Goal: Transaction & Acquisition: Purchase product/service

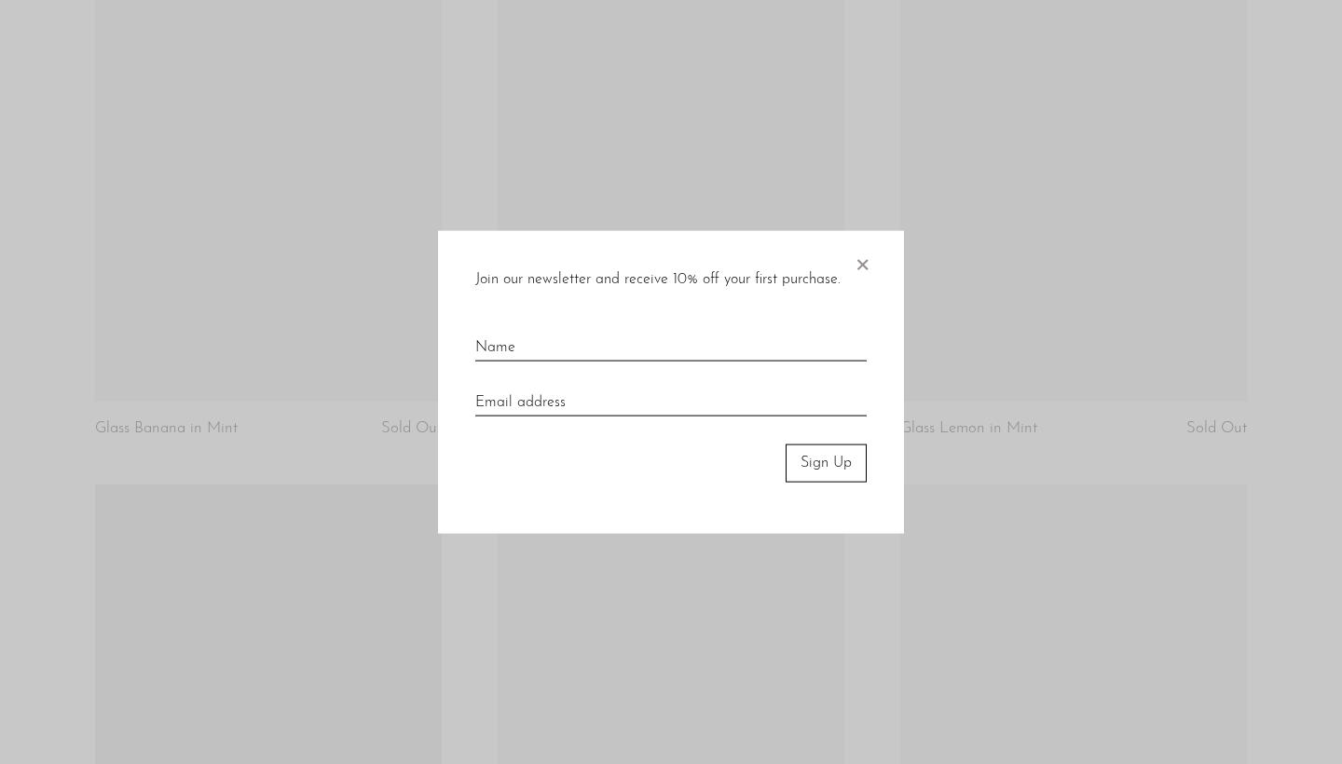
scroll to position [3365, 0]
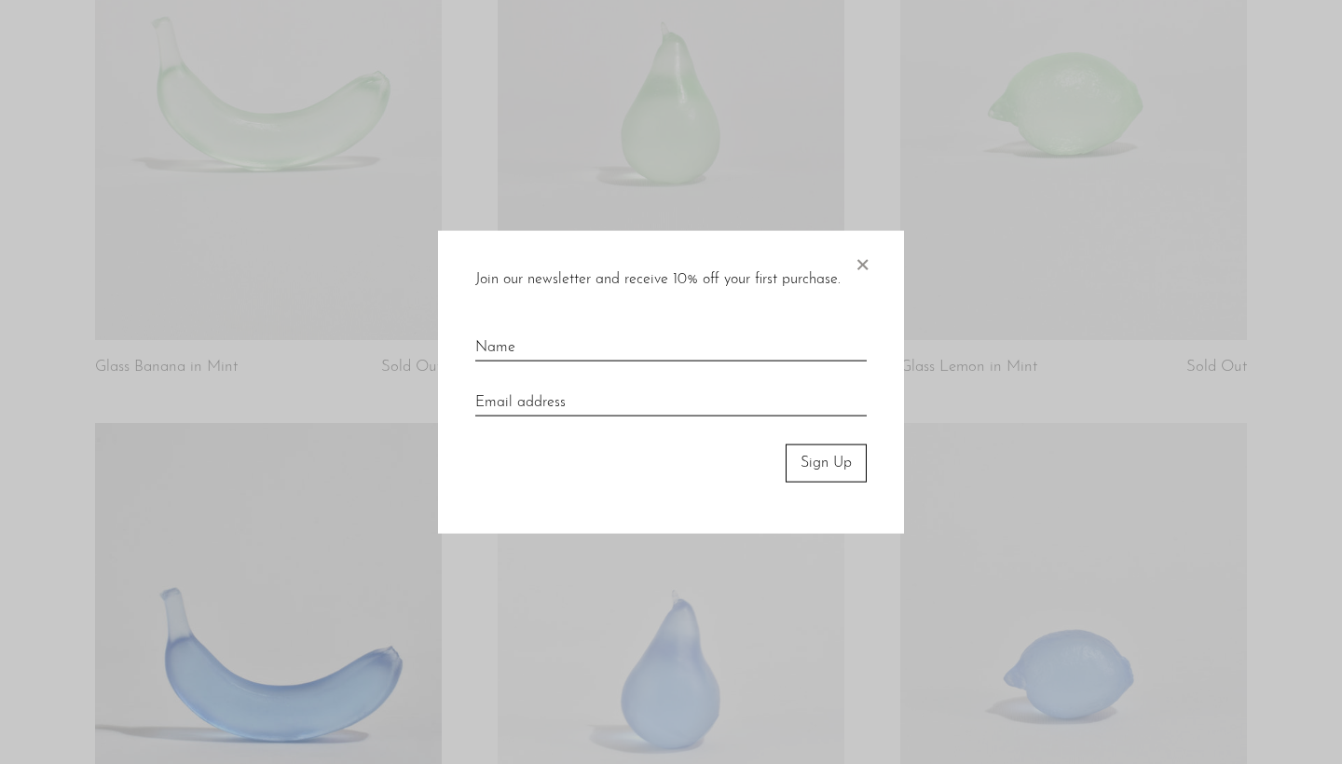
click at [869, 264] on span "×" at bounding box center [862, 261] width 19 height 60
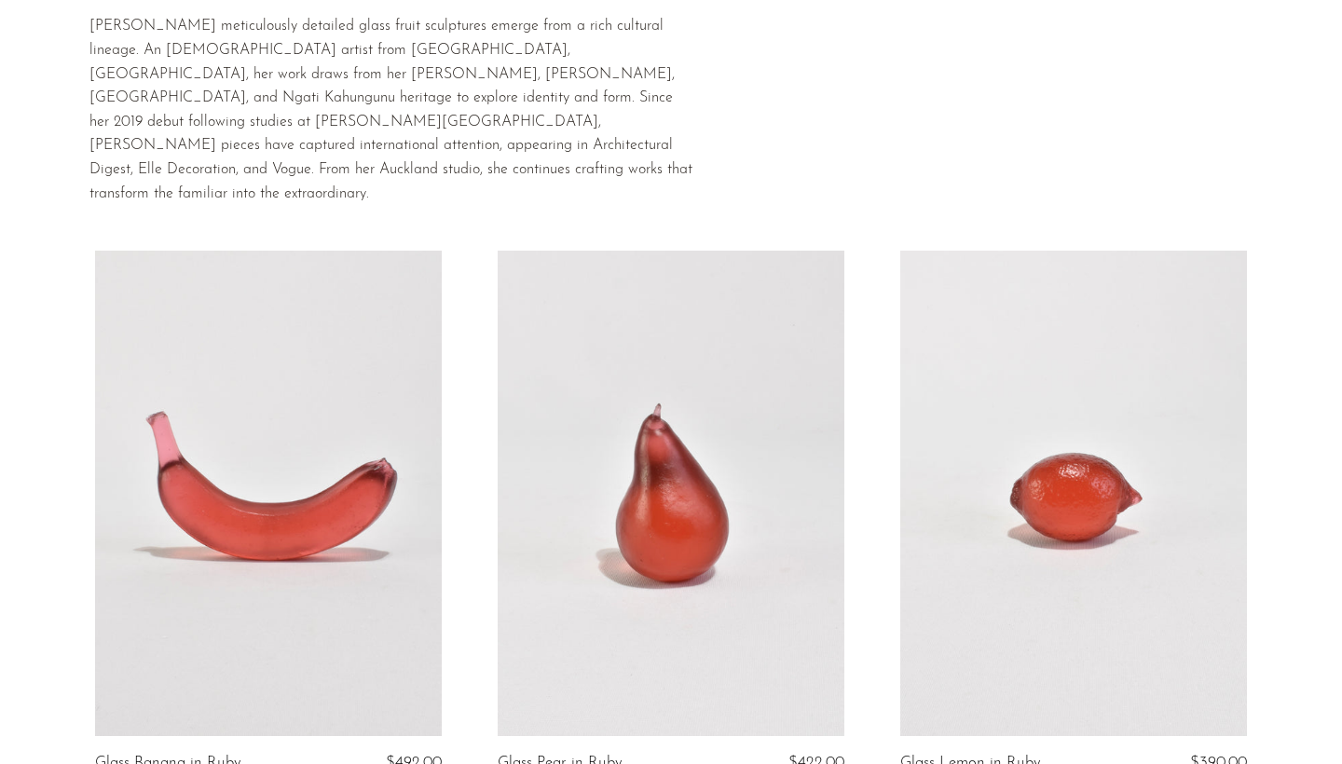
scroll to position [158, 0]
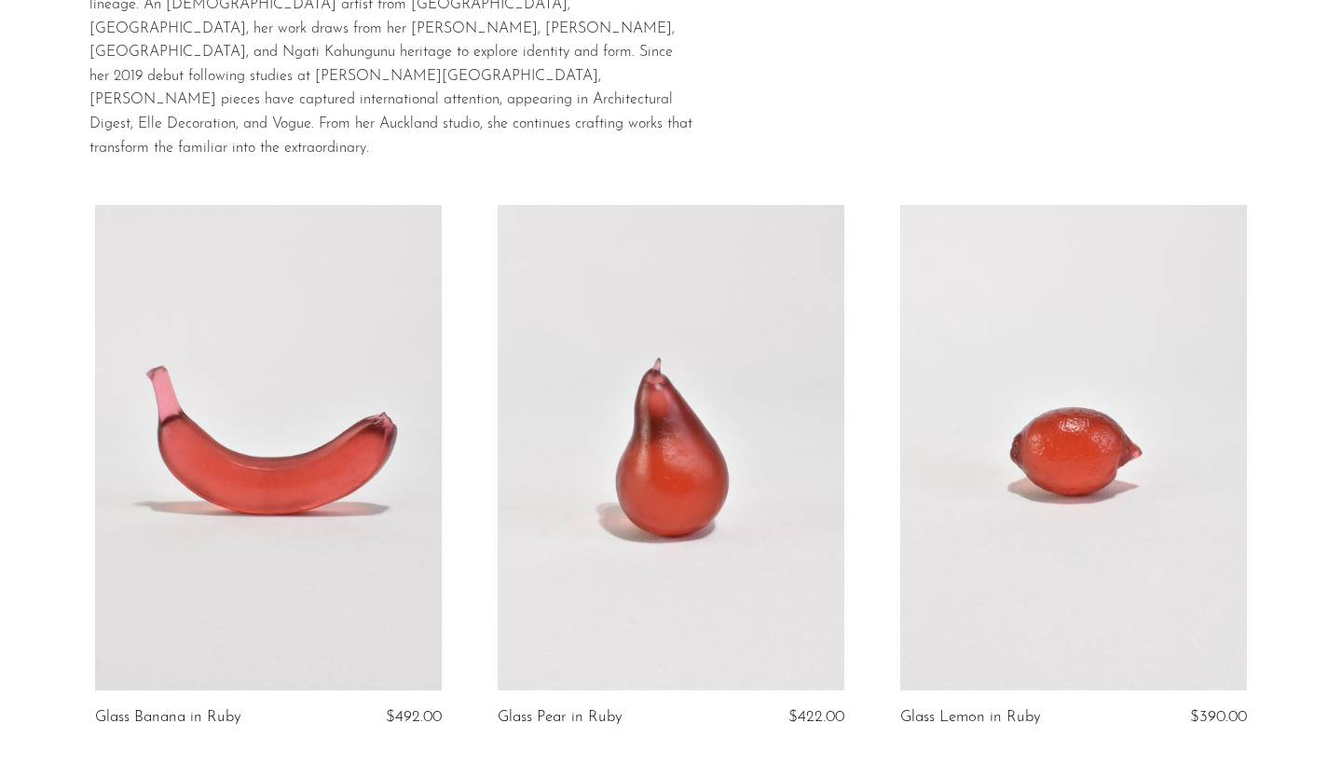
click at [937, 411] on link at bounding box center [1073, 448] width 347 height 486
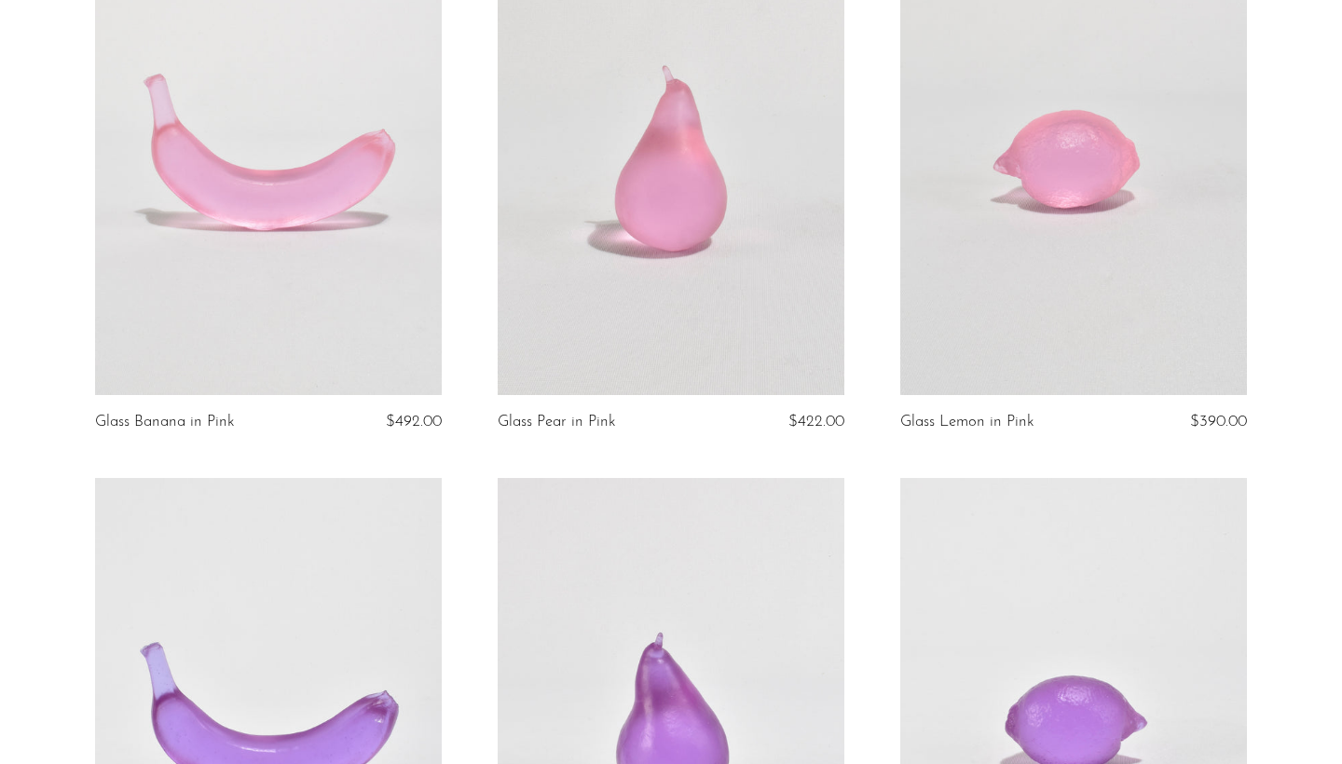
scroll to position [2166, 0]
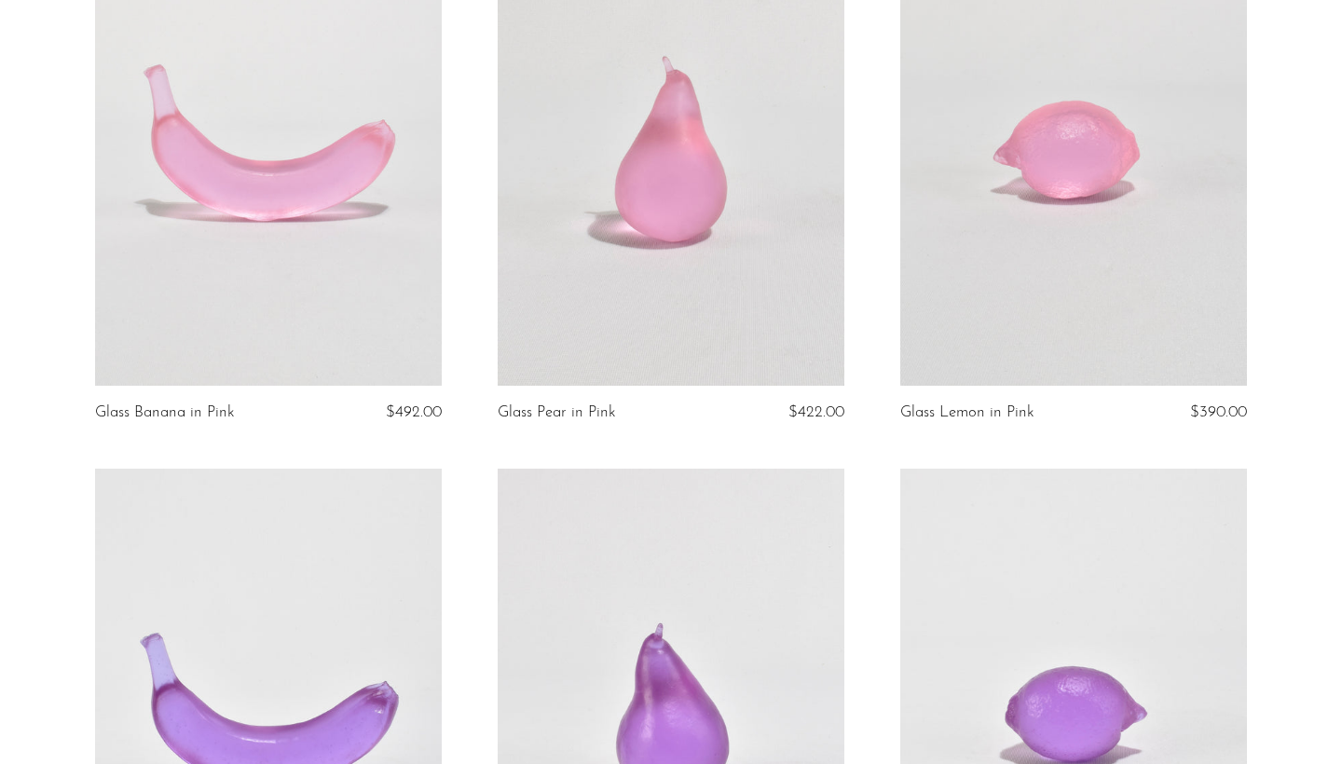
click at [617, 175] on link at bounding box center [671, 144] width 347 height 486
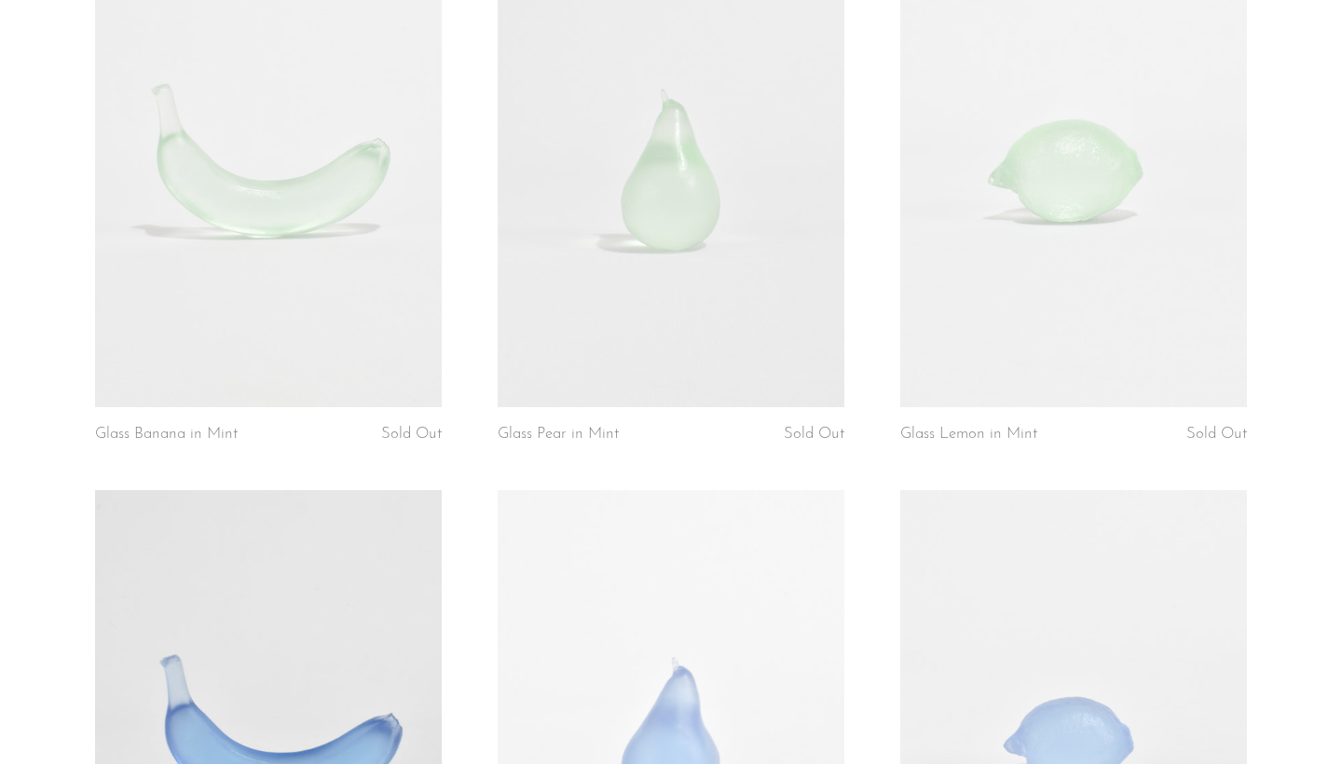
scroll to position [3291, 0]
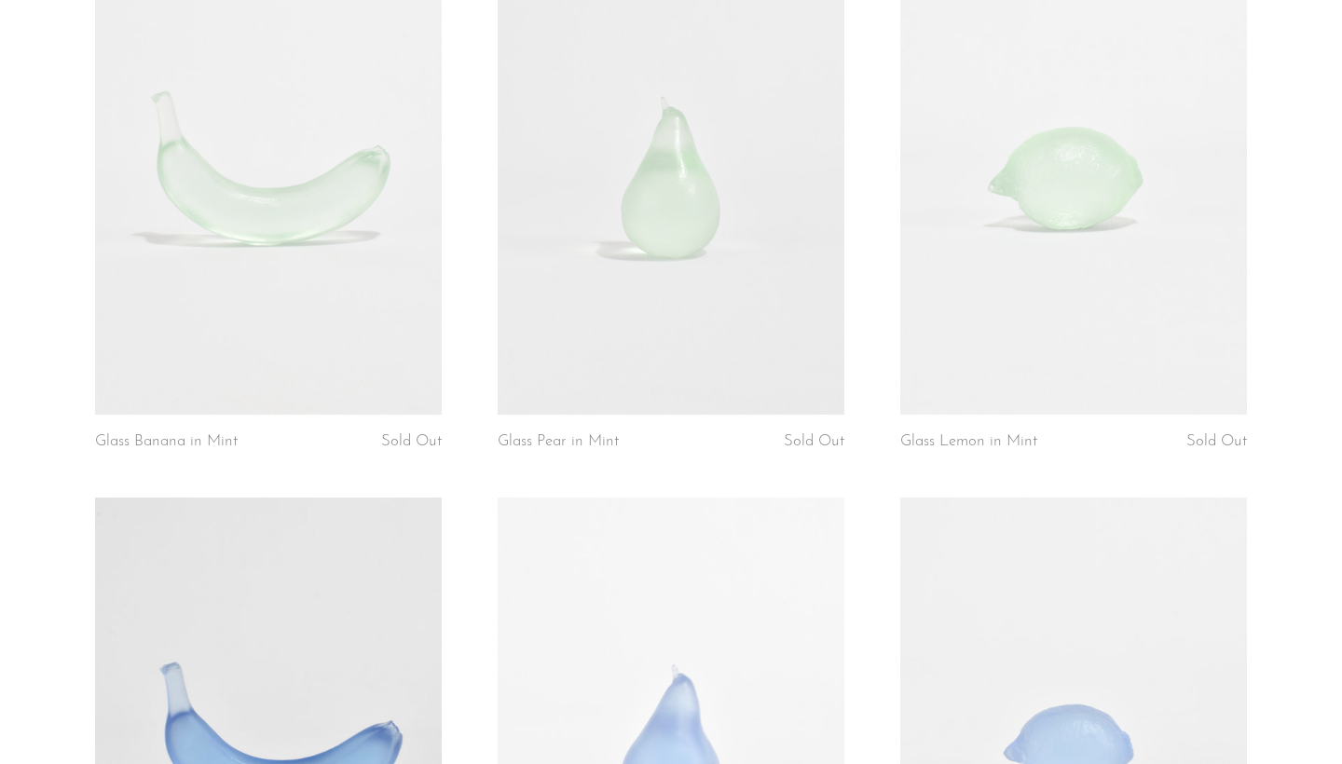
click at [768, 277] on link at bounding box center [671, 173] width 347 height 486
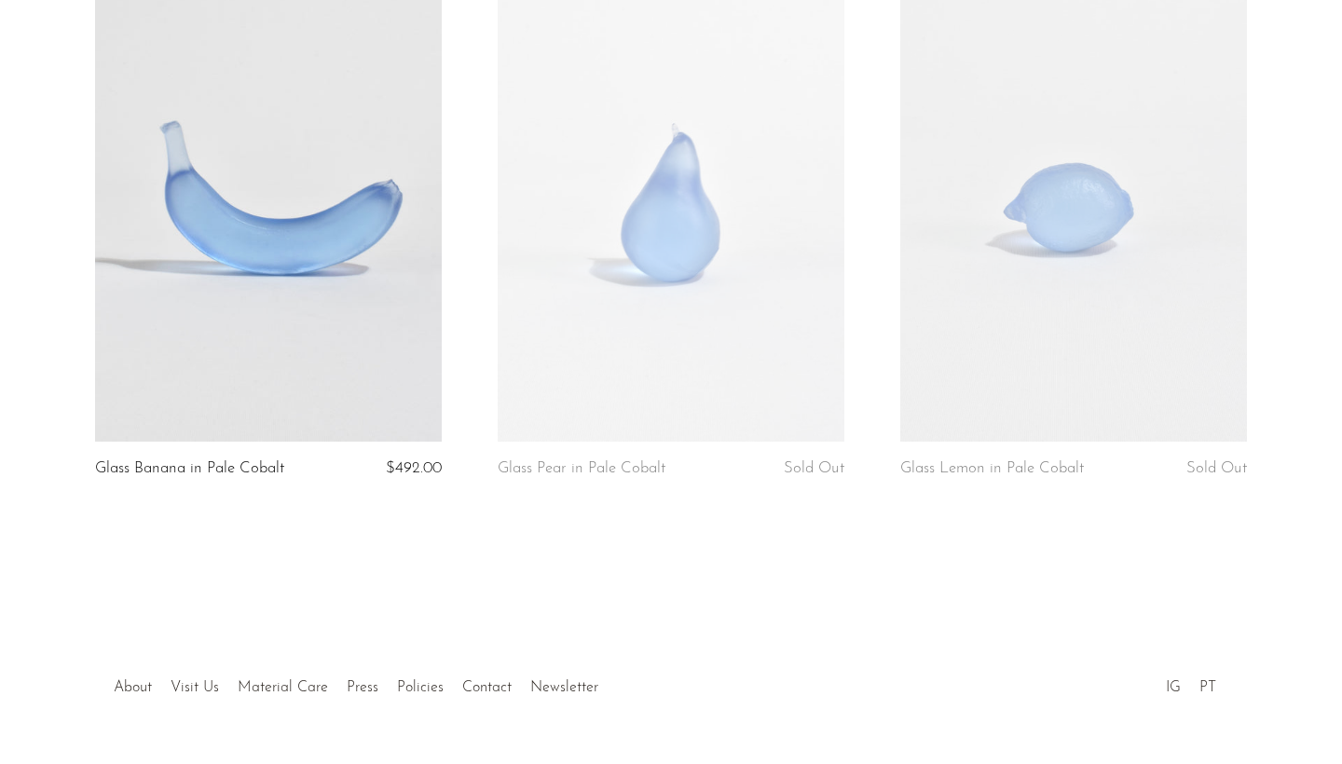
scroll to position [3831, 0]
click at [320, 244] on link at bounding box center [268, 200] width 347 height 486
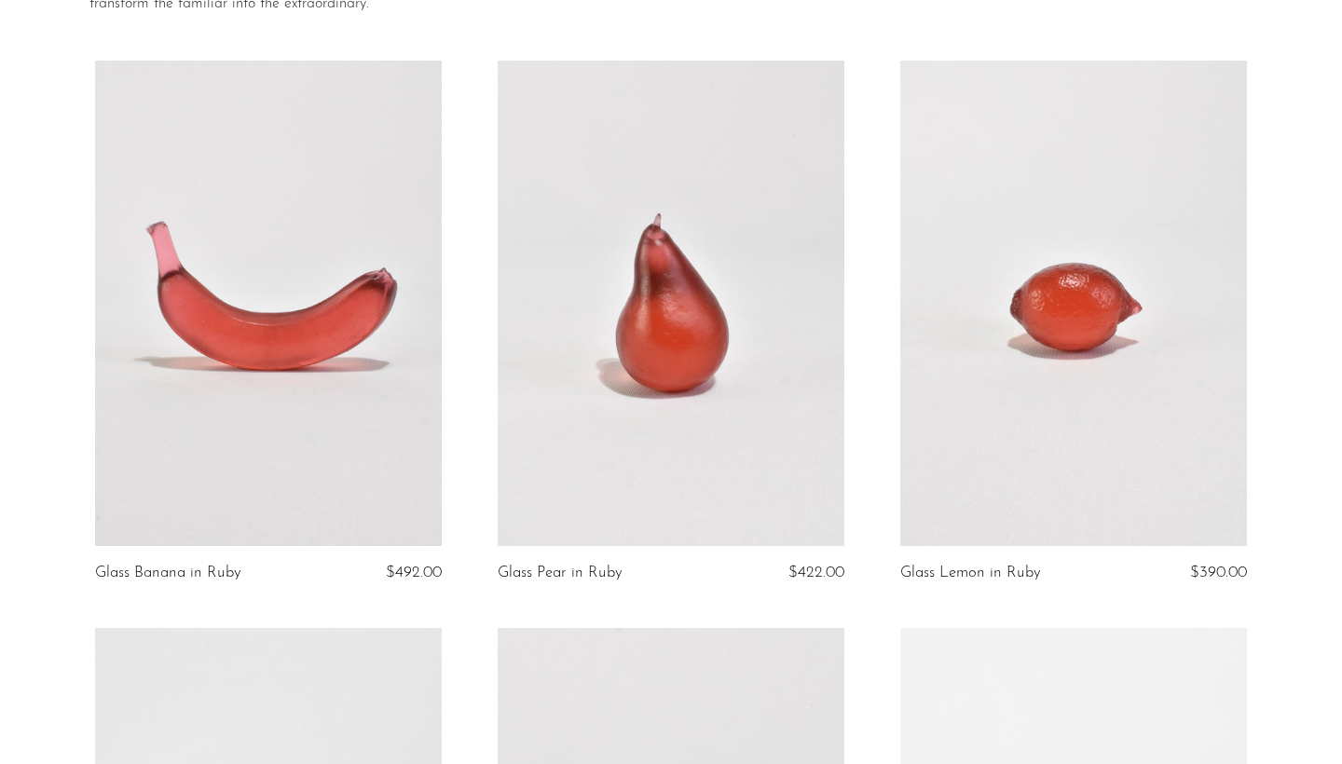
scroll to position [305, 0]
click at [641, 305] on link at bounding box center [671, 302] width 347 height 486
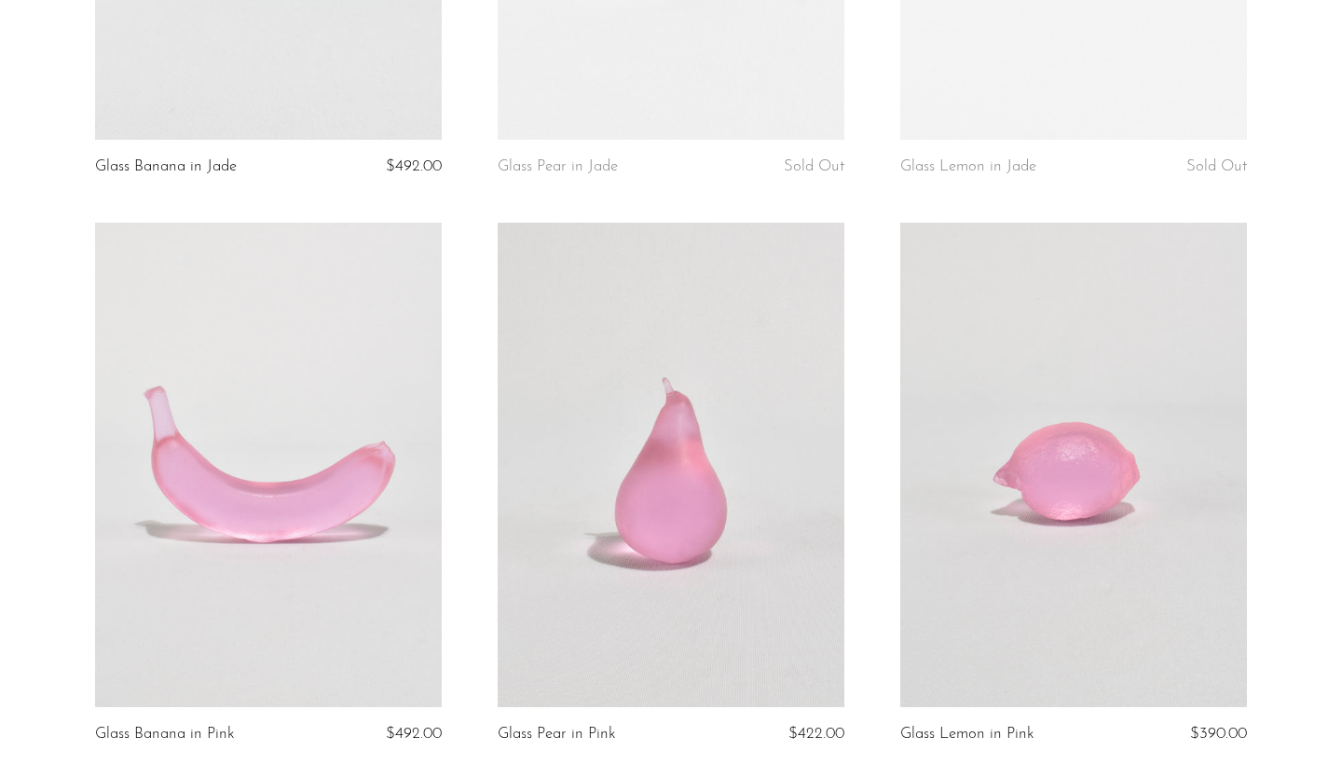
scroll to position [1903, 0]
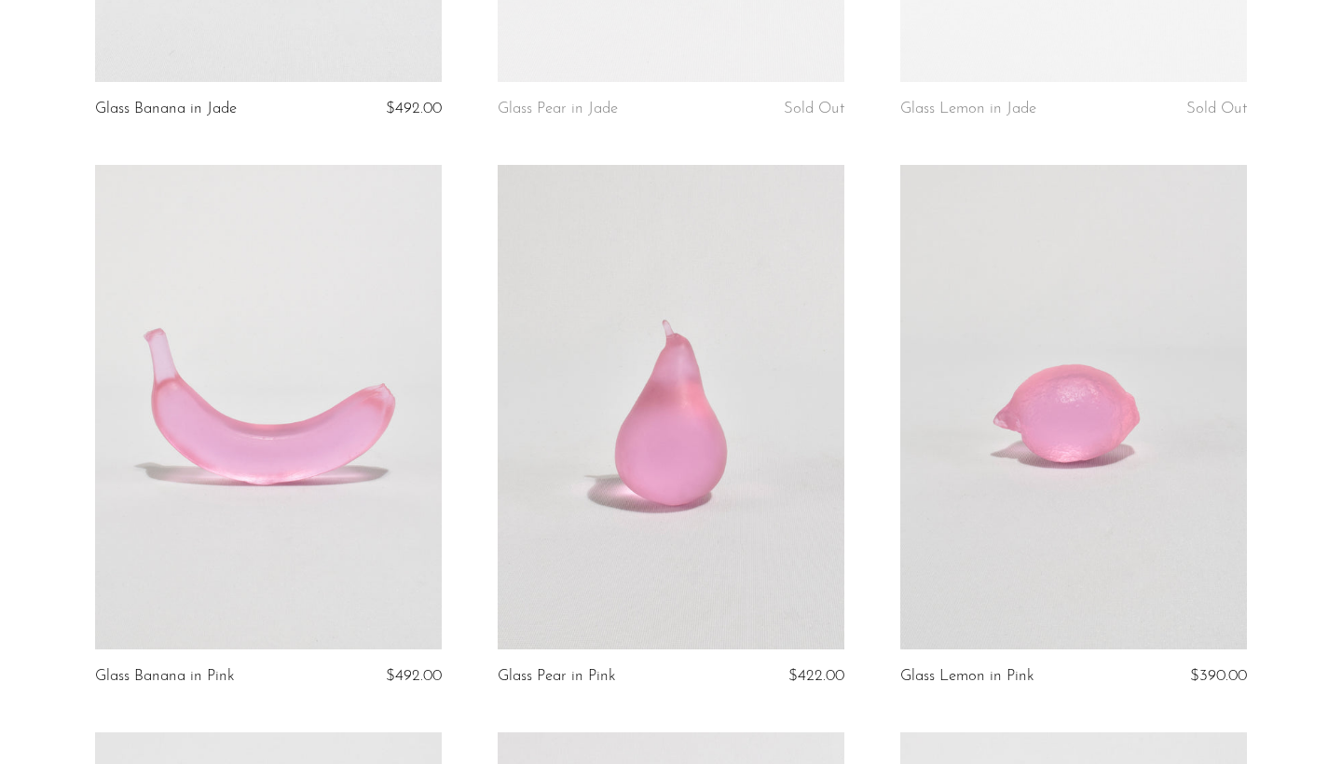
click at [618, 386] on link at bounding box center [671, 408] width 347 height 486
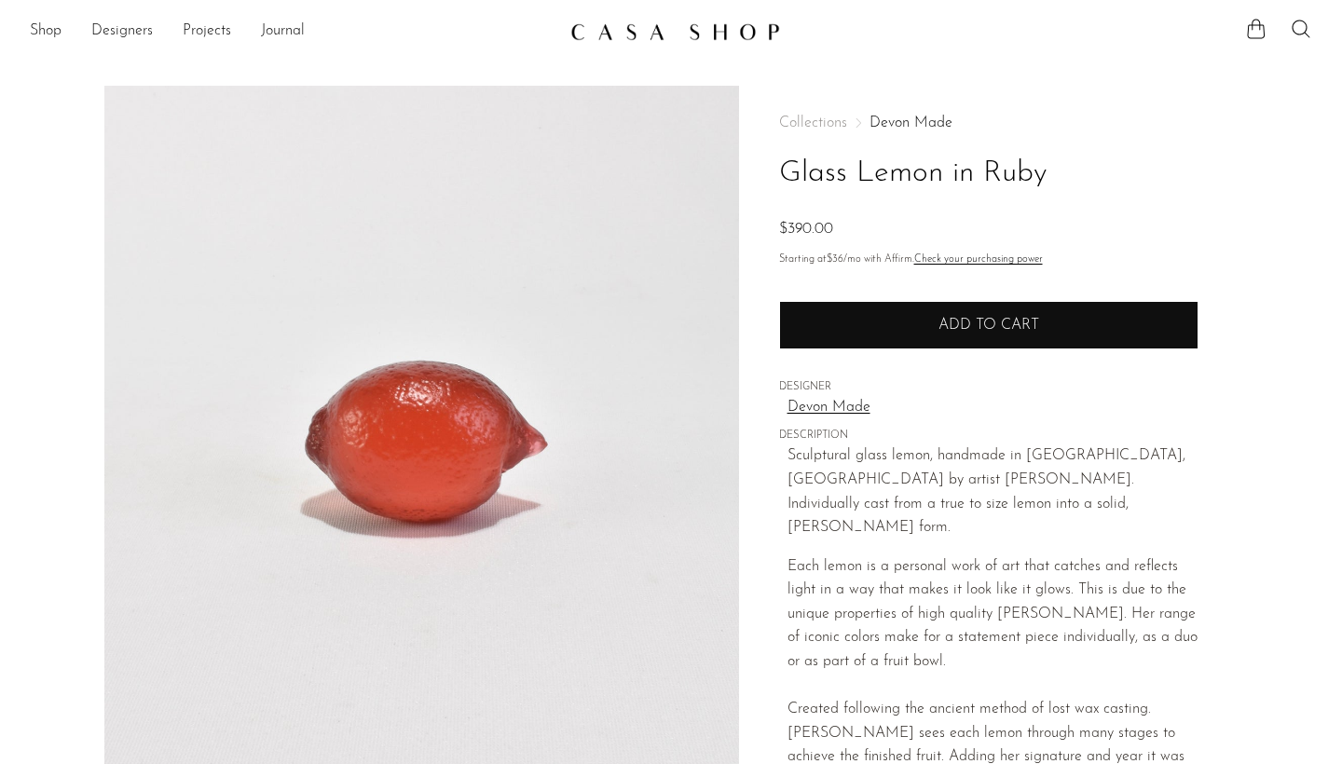
click at [950, 312] on button "Add to cart" at bounding box center [988, 325] width 419 height 48
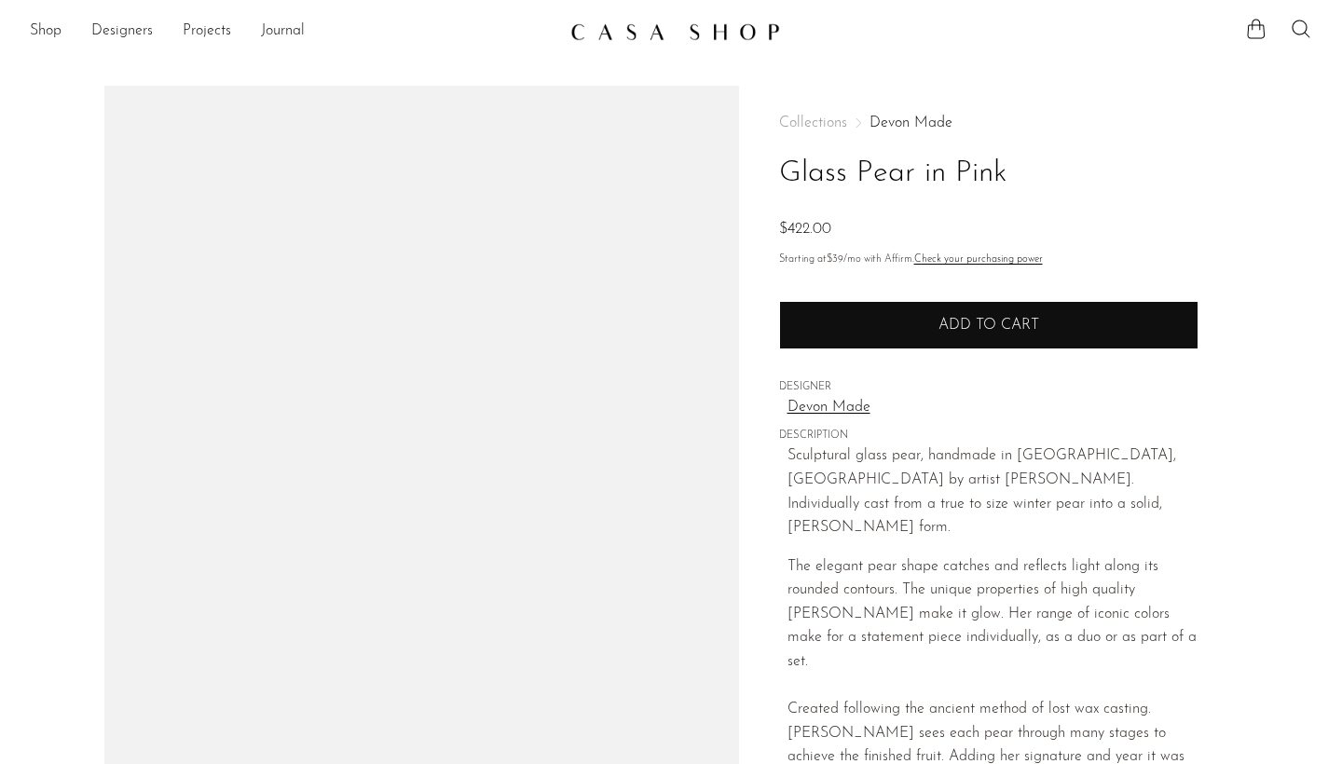
click at [872, 330] on button "Add to cart" at bounding box center [988, 325] width 419 height 48
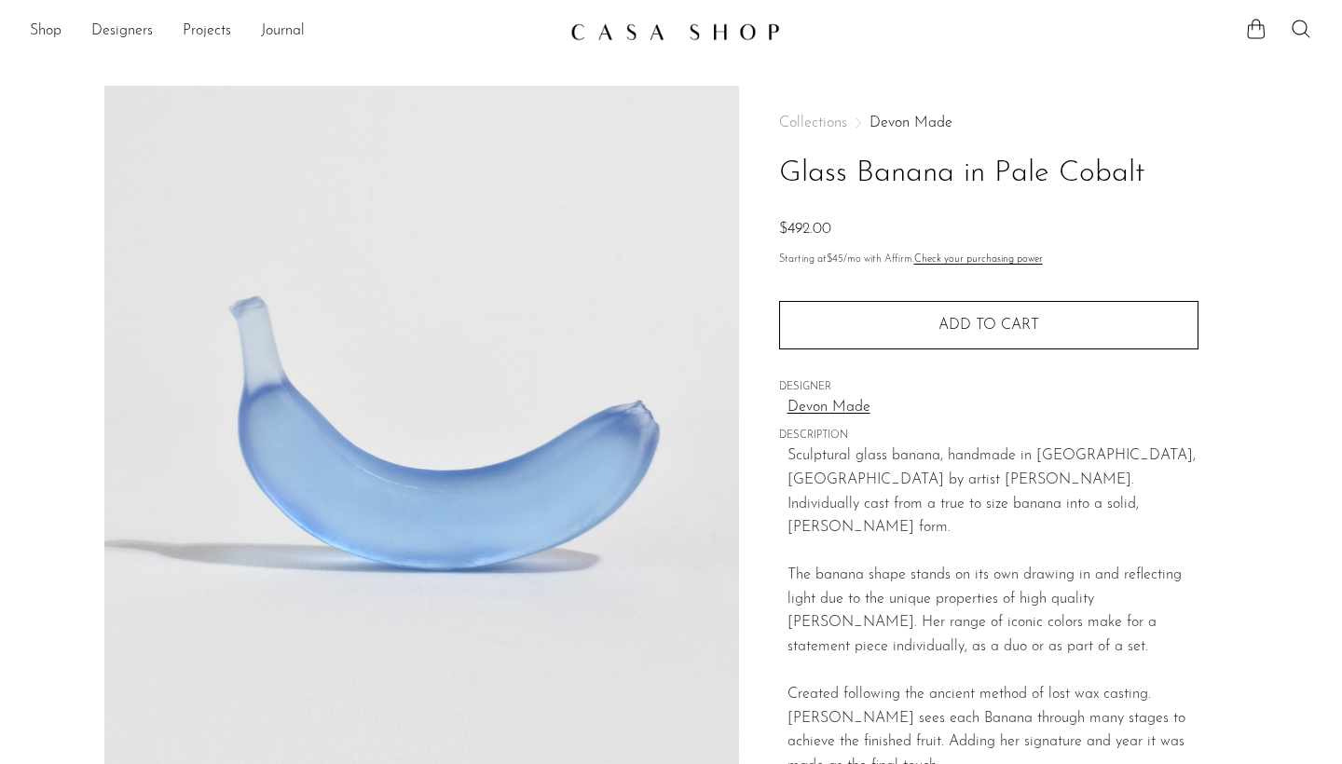
click at [893, 327] on button "Add to cart" at bounding box center [988, 325] width 419 height 48
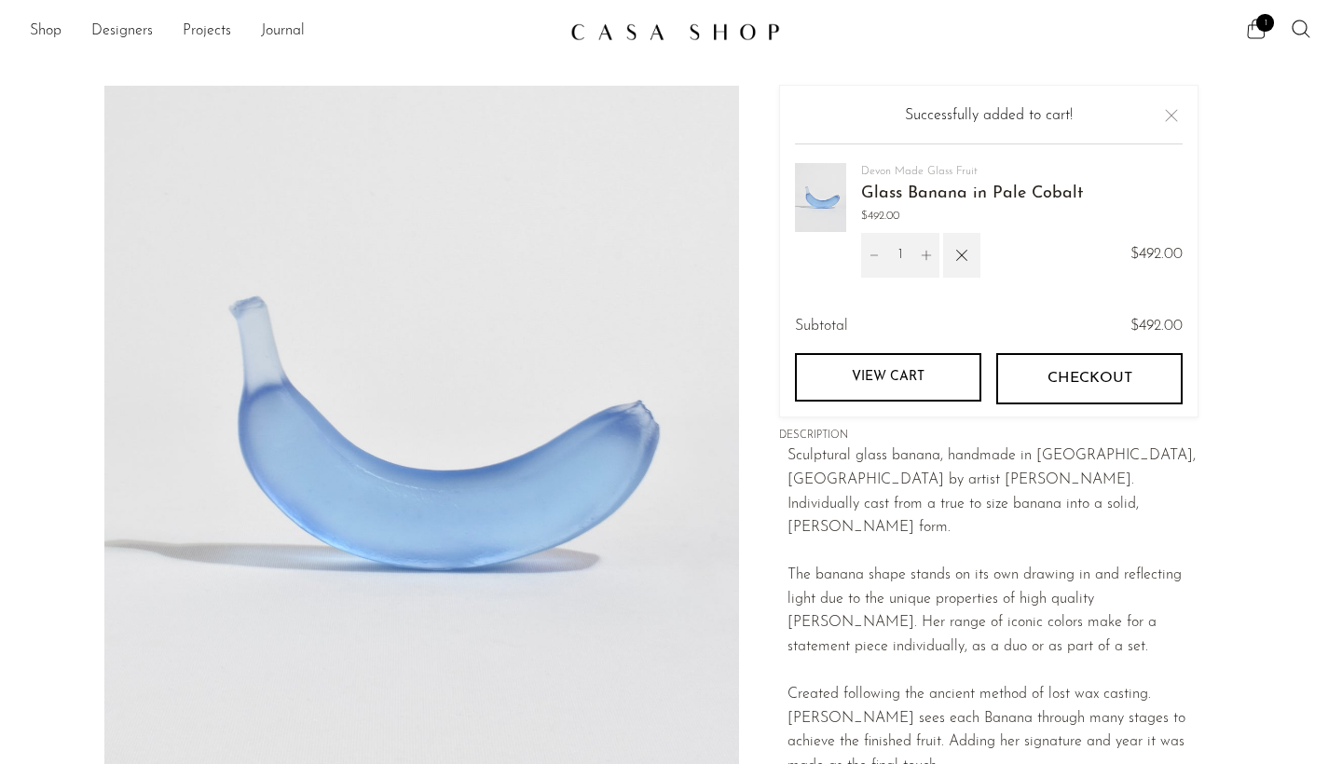
click at [1257, 39] on icon at bounding box center [1256, 29] width 22 height 22
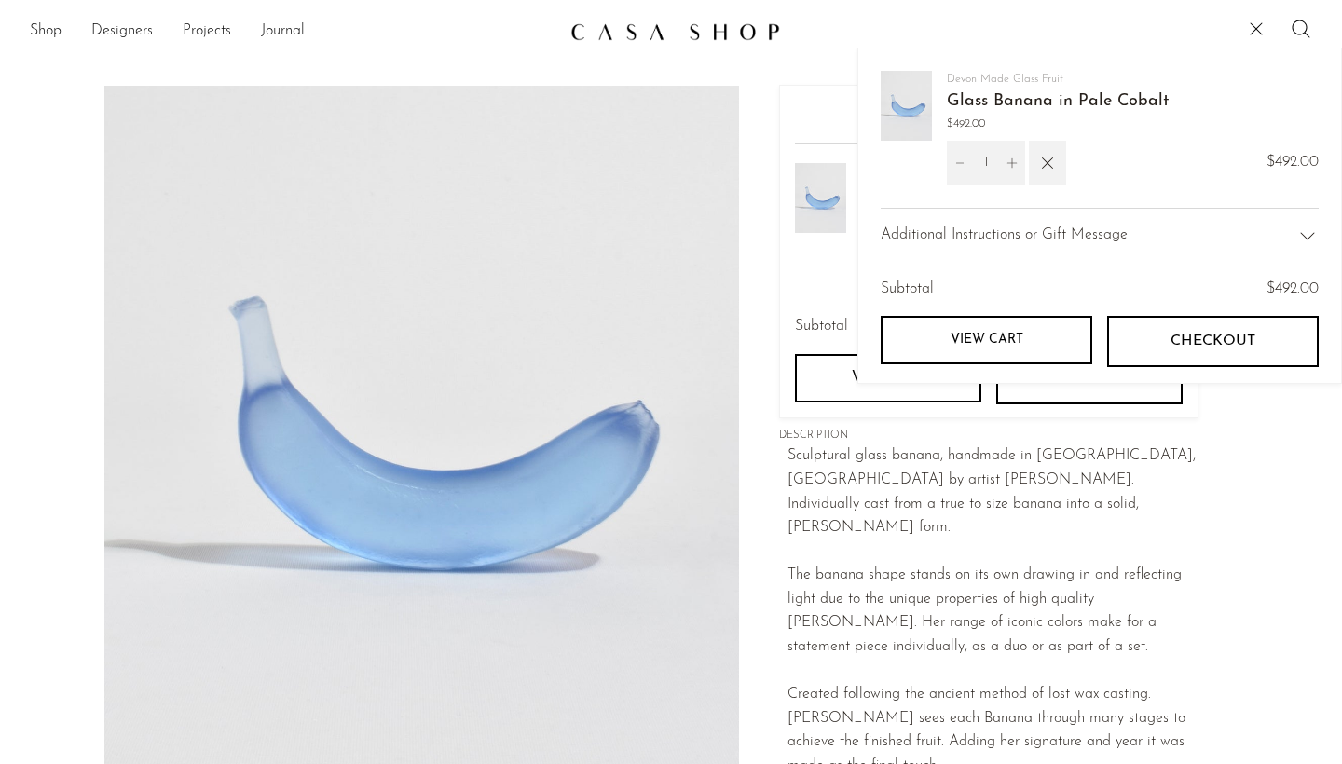
click at [873, 477] on div "Sculptural glass banana, handmade in Auckland, New Zealand by artist Devyn Orms…" at bounding box center [993, 504] width 411 height 119
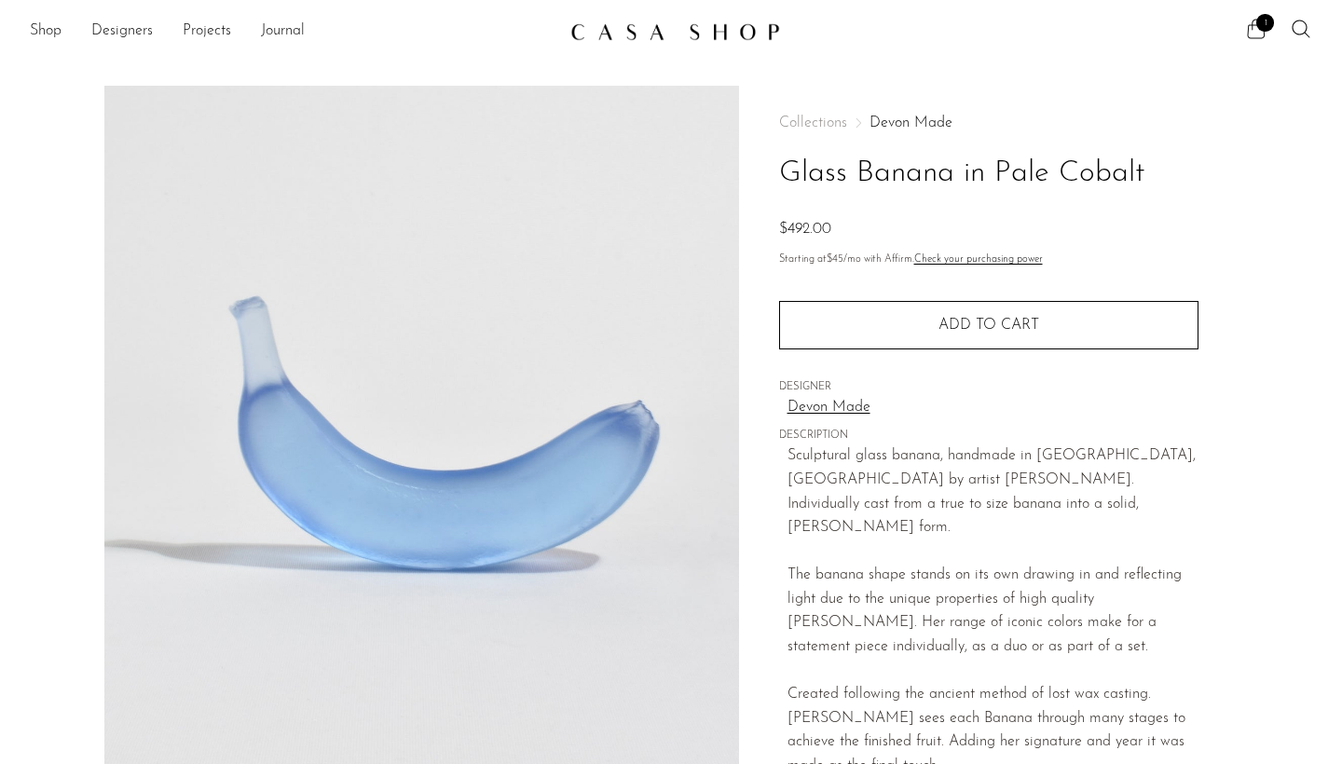
click at [1254, 27] on icon at bounding box center [1256, 29] width 22 height 22
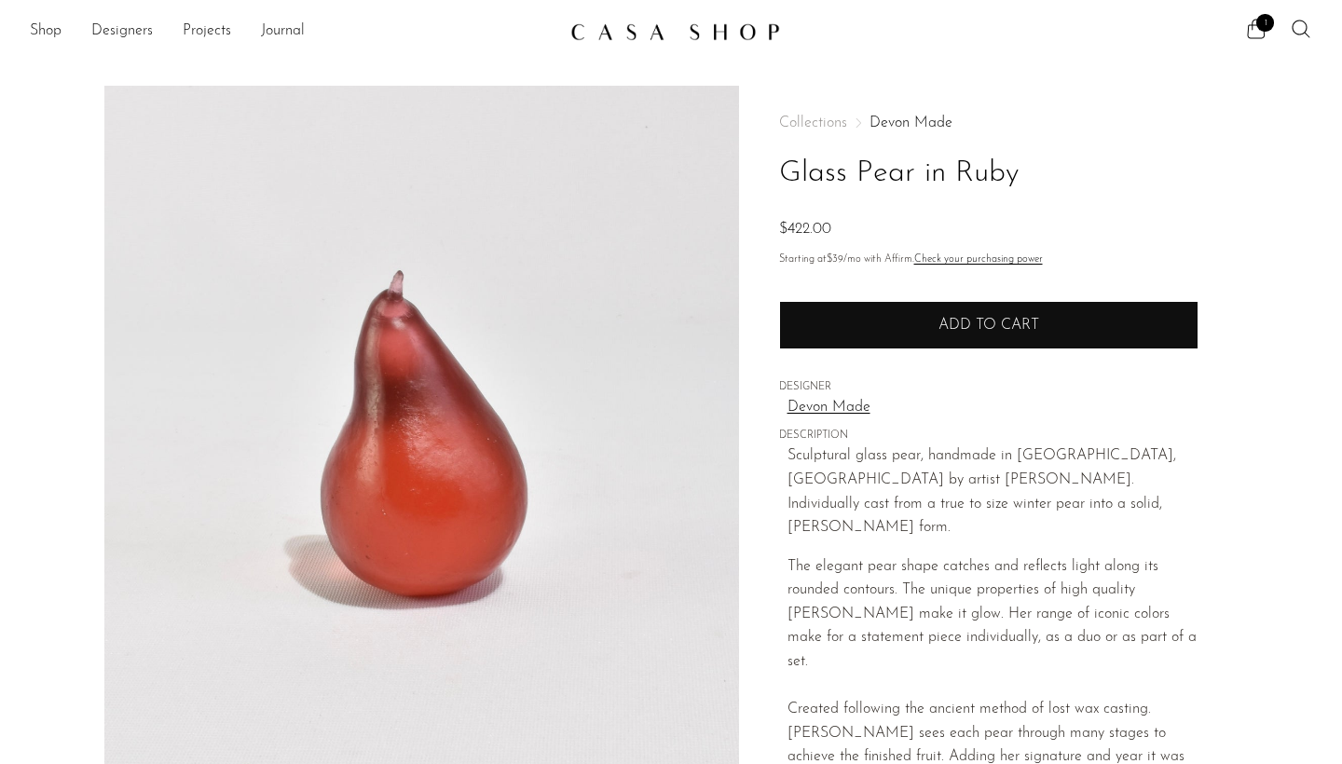
click at [926, 321] on button "Add to cart" at bounding box center [988, 325] width 419 height 48
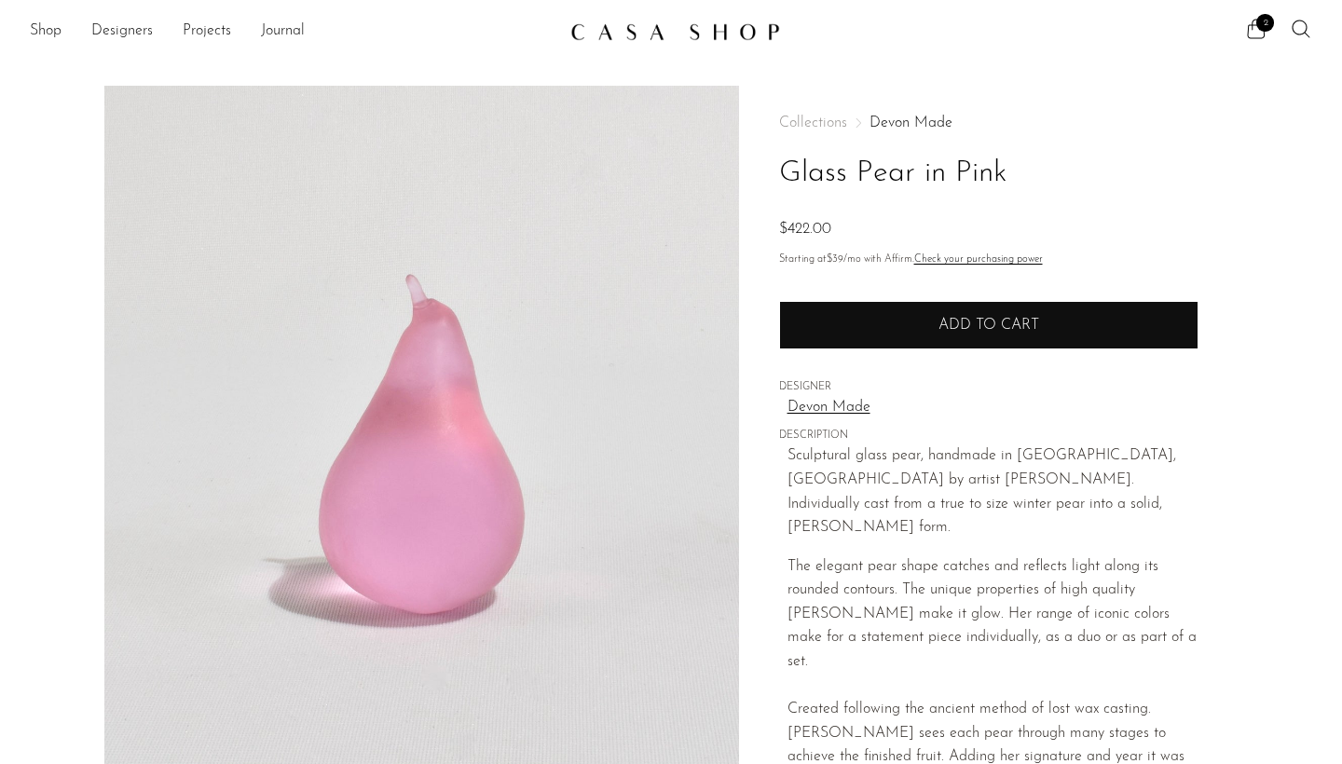
click at [861, 321] on button "Add to cart" at bounding box center [988, 325] width 419 height 48
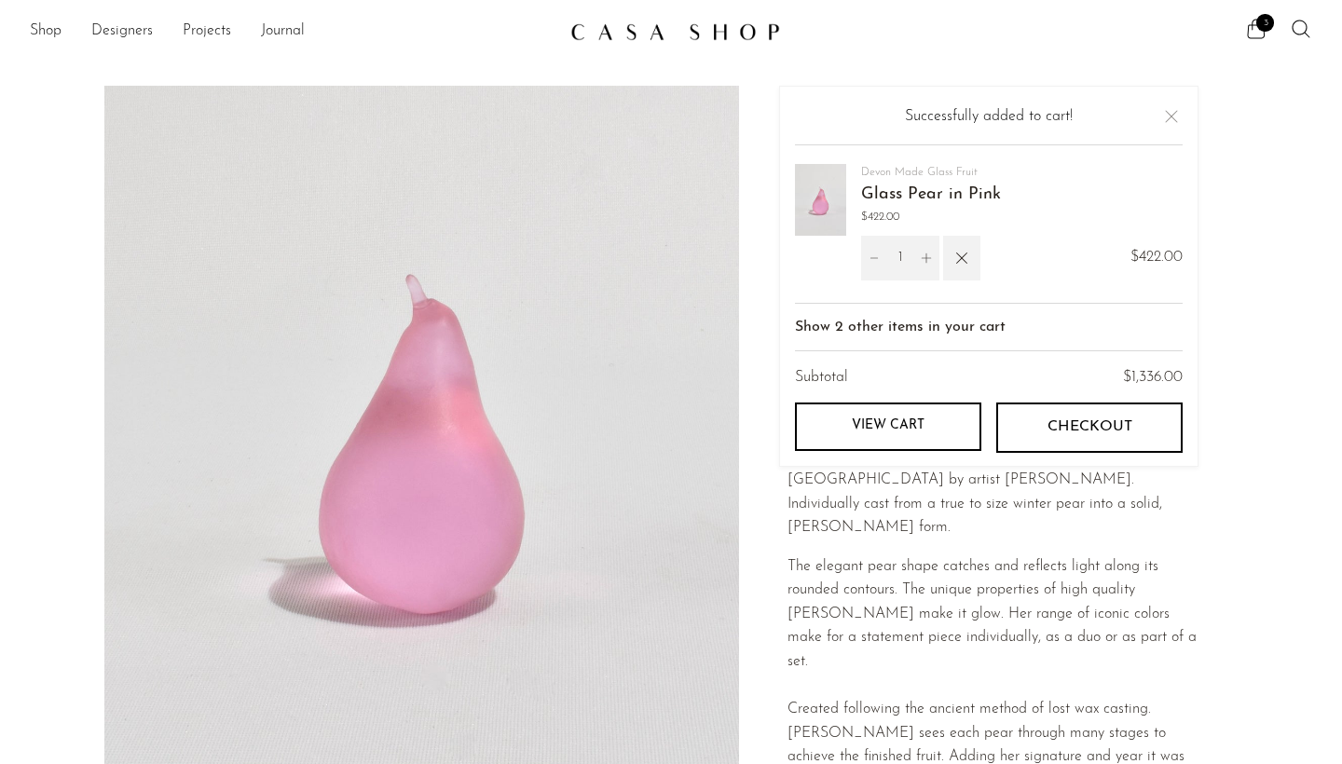
click at [734, 190] on img at bounding box center [421, 435] width 635 height 699
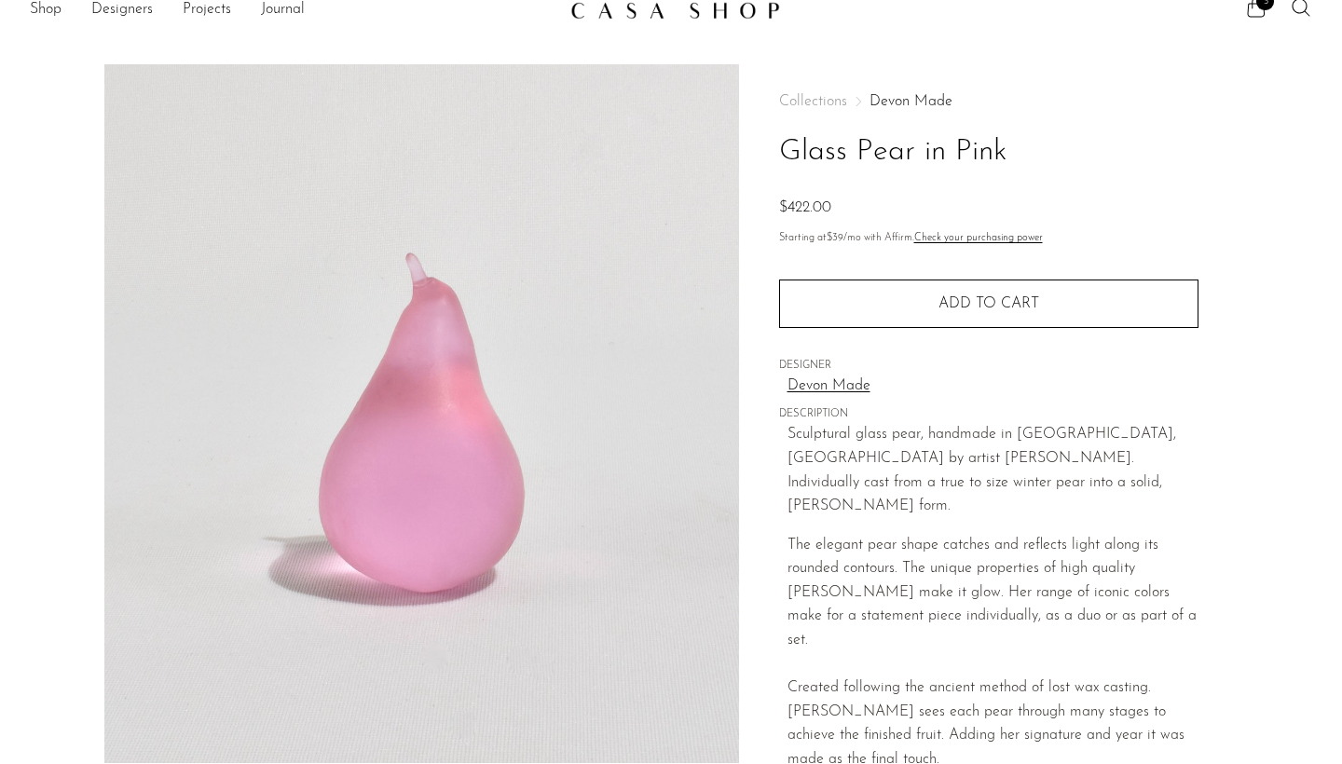
scroll to position [29, 0]
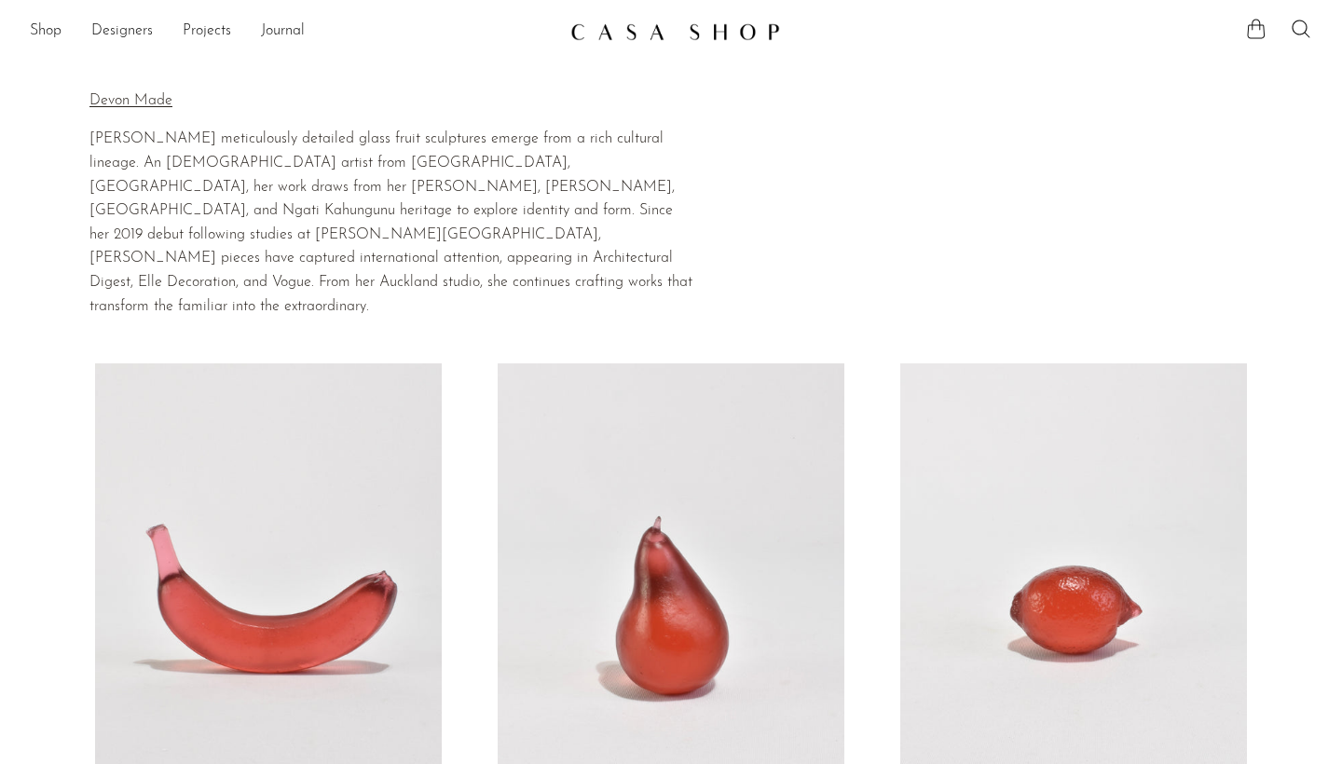
click at [1259, 26] on icon at bounding box center [1256, 29] width 22 height 22
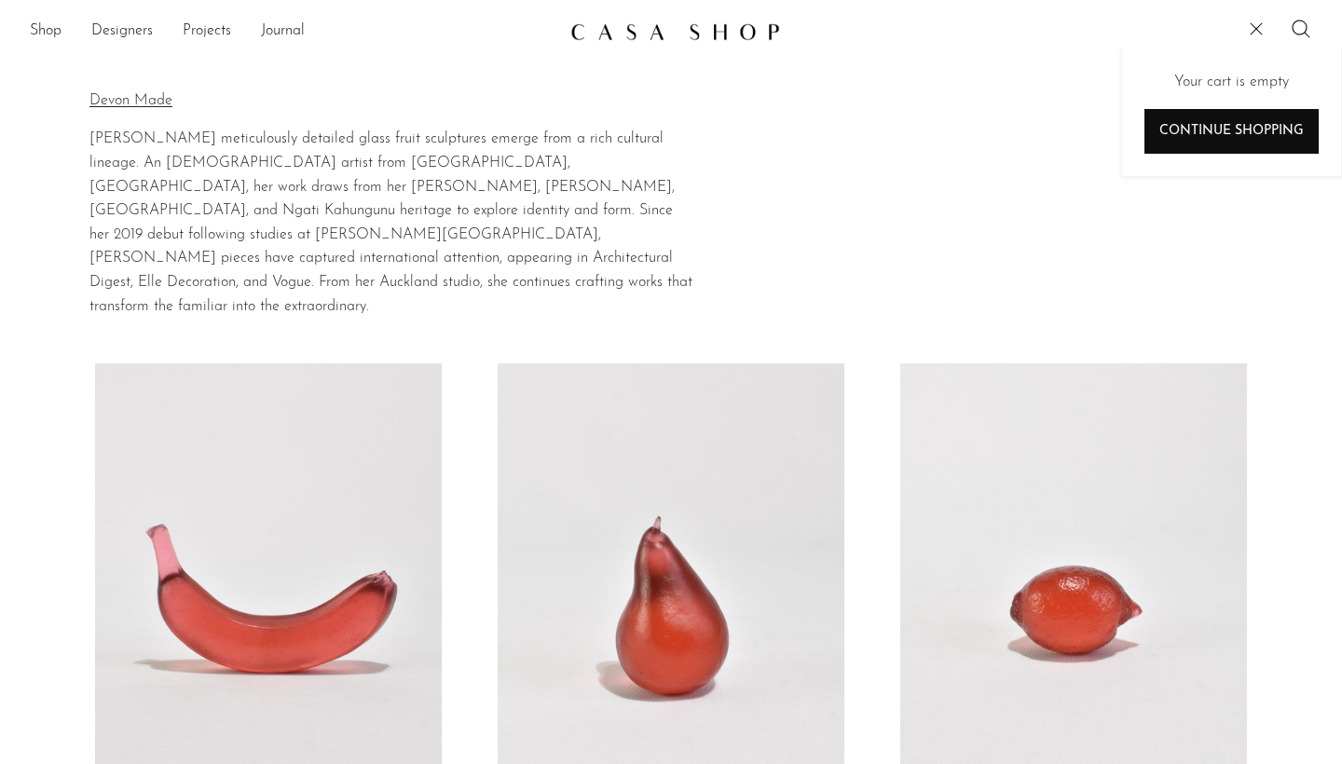
click at [1239, 132] on link "Continue shopping" at bounding box center [1232, 131] width 174 height 45
click at [768, 225] on section "Home Collections Devon Made Devon Made [PERSON_NAME] meticulously detailed glas…" at bounding box center [671, 193] width 1342 height 252
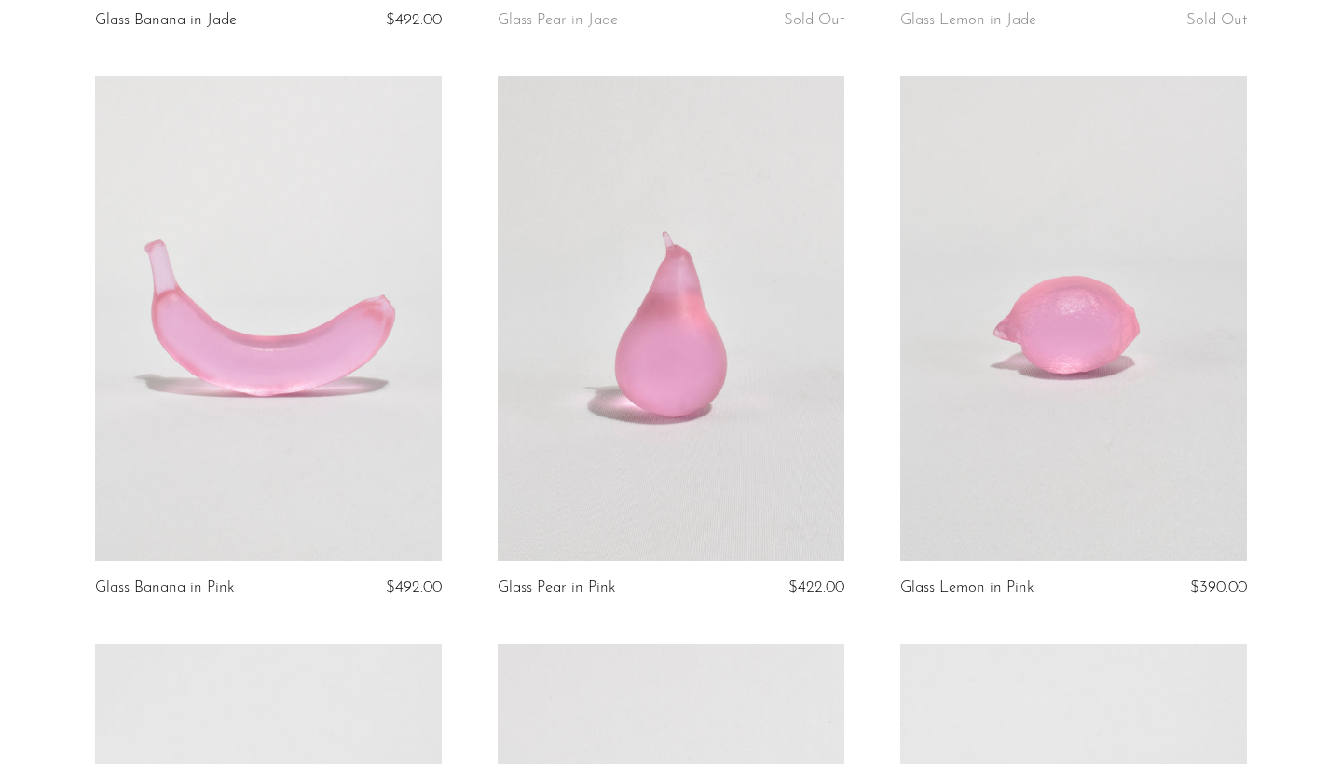
scroll to position [1993, 0]
click at [1013, 262] on link at bounding box center [1073, 318] width 347 height 486
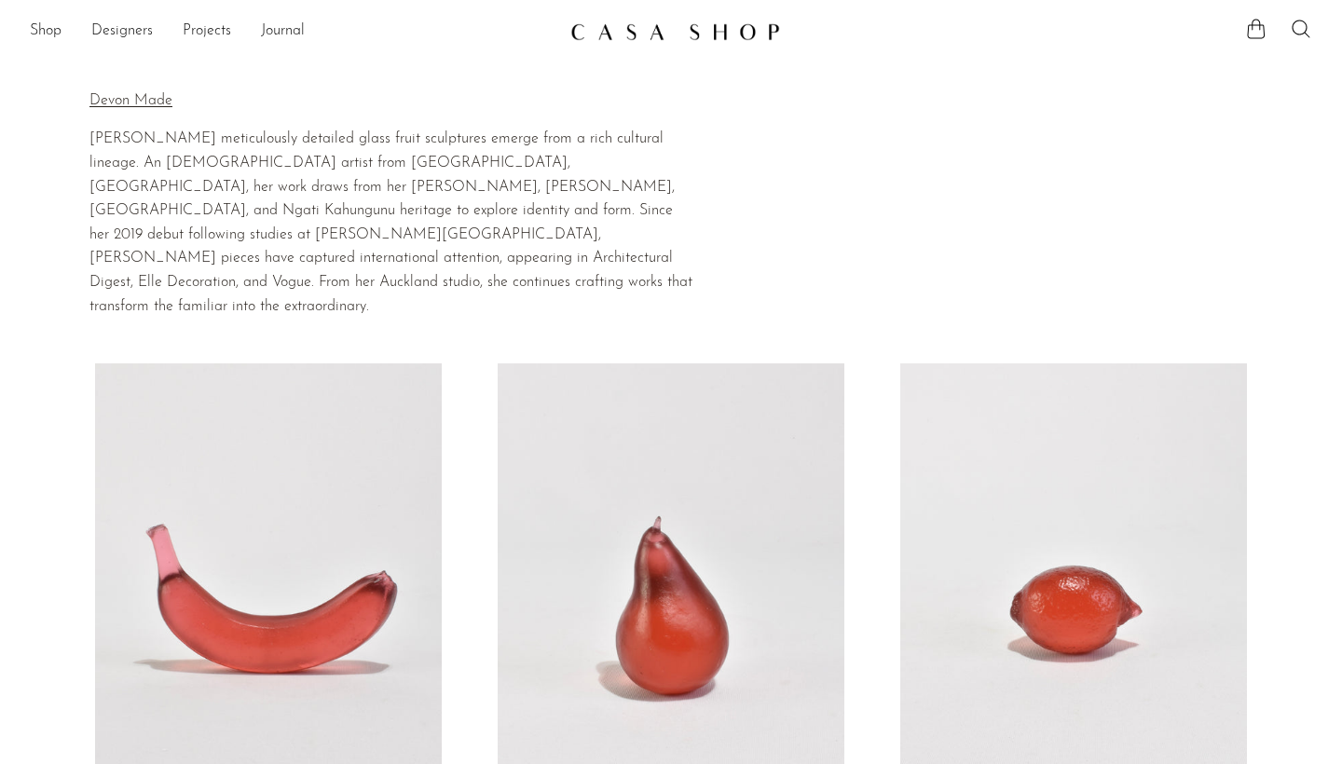
scroll to position [0, 0]
click at [44, 21] on link "Shop" at bounding box center [46, 32] width 32 height 24
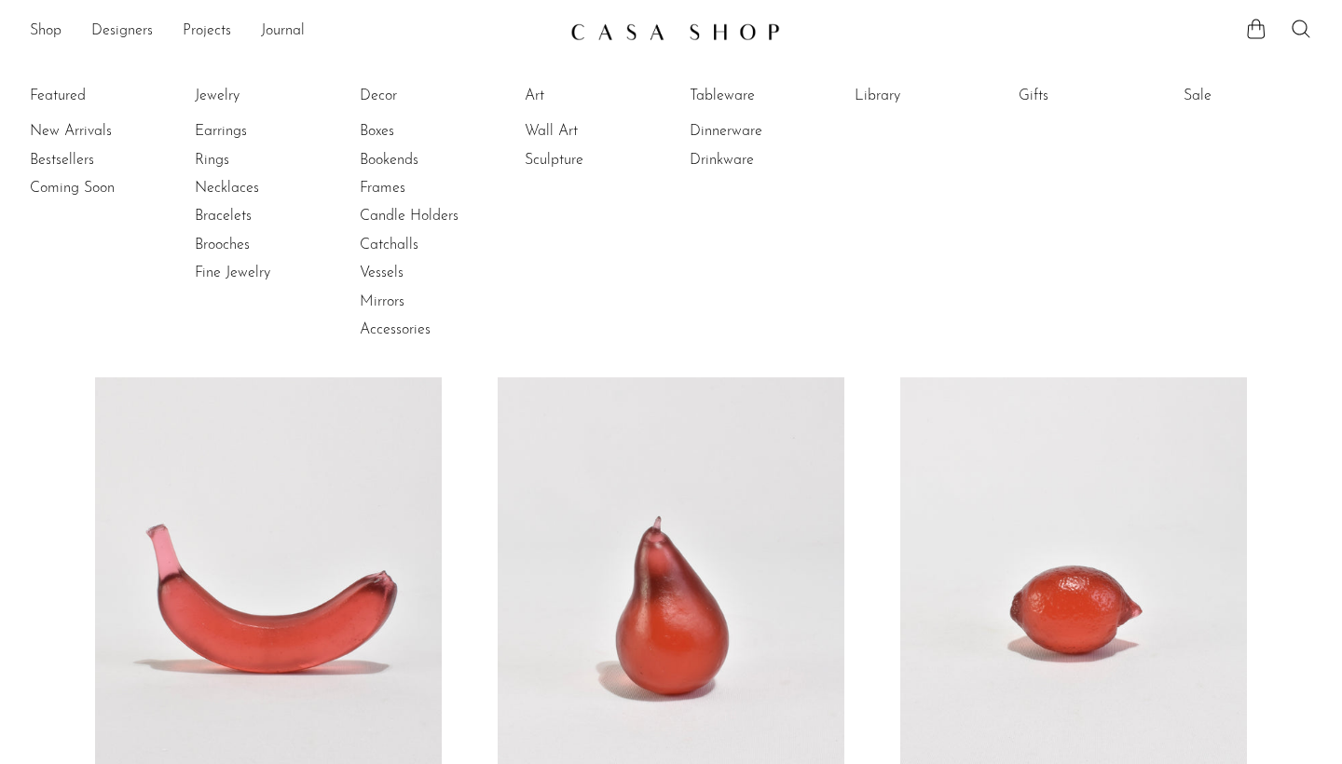
click at [623, 26] on img at bounding box center [675, 31] width 210 height 19
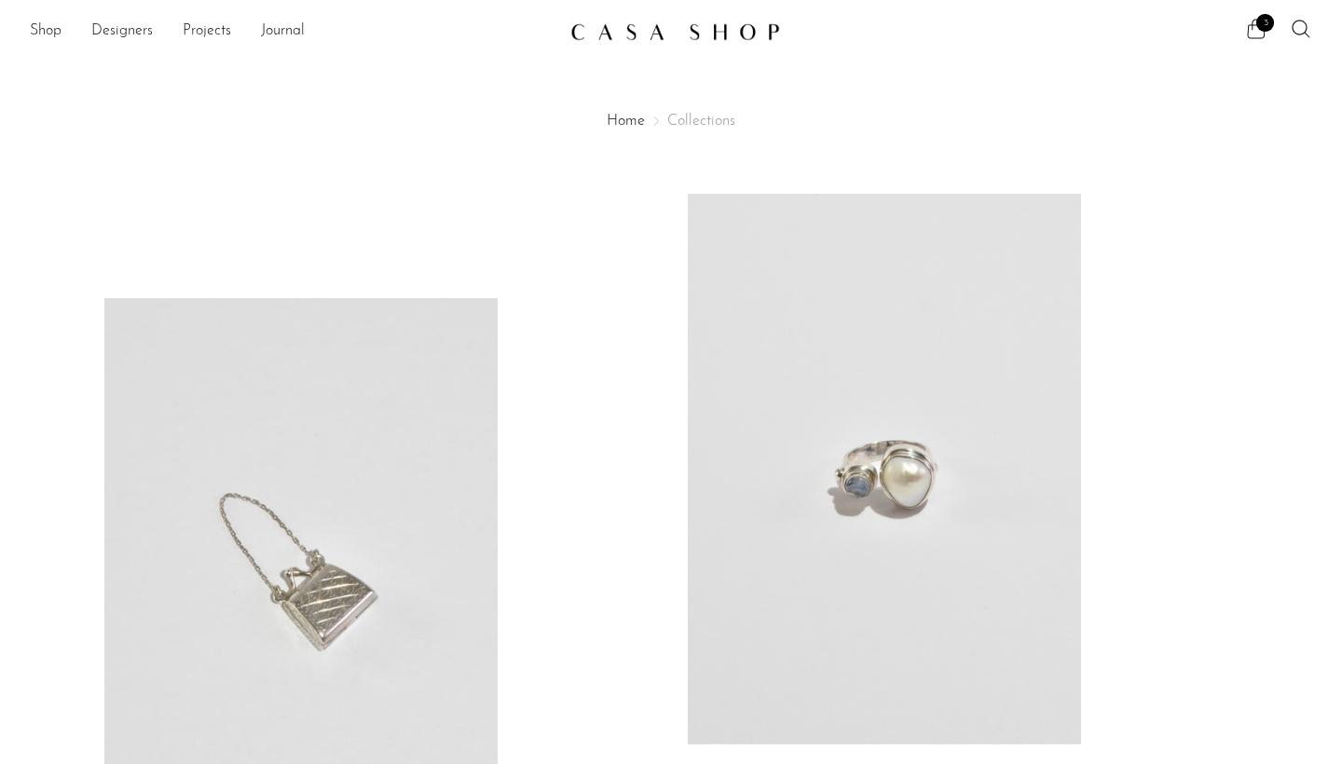
click at [1256, 25] on icon at bounding box center [1257, 29] width 18 height 20
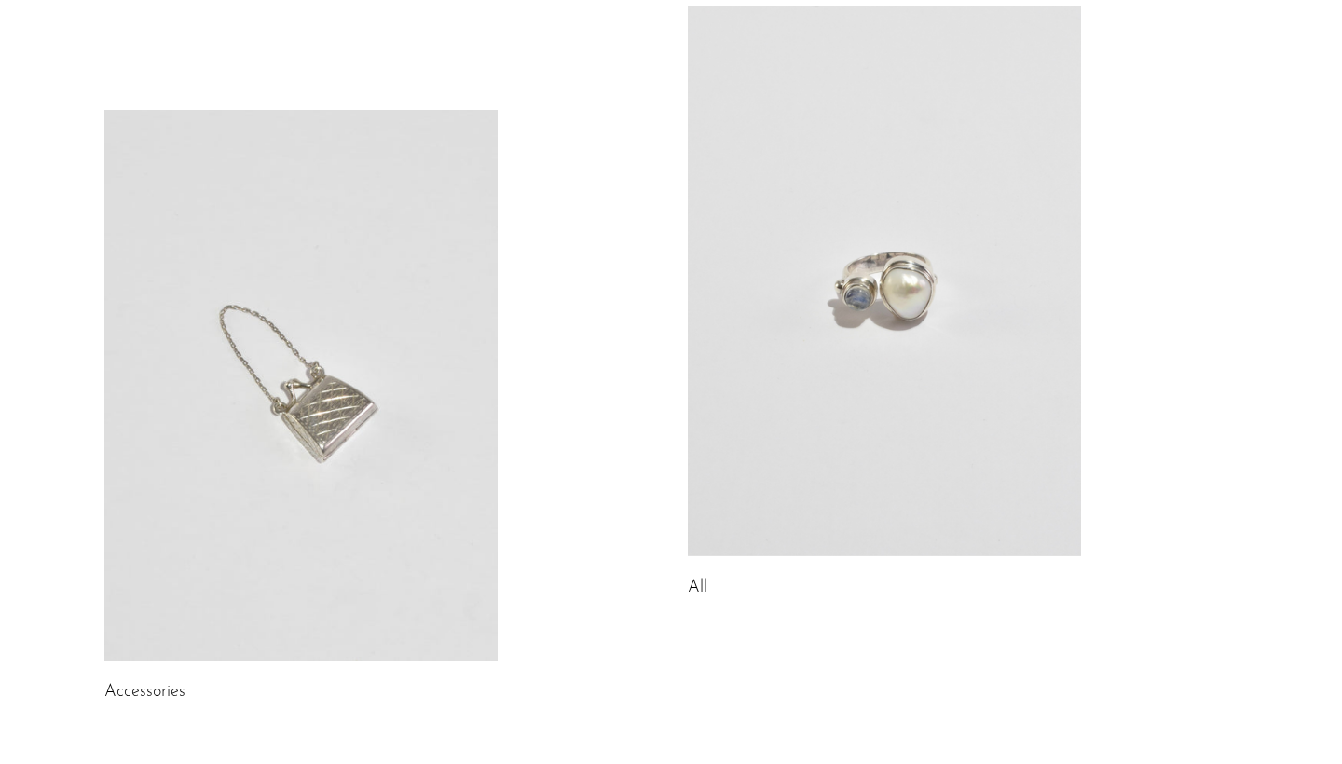
scroll to position [318, 0]
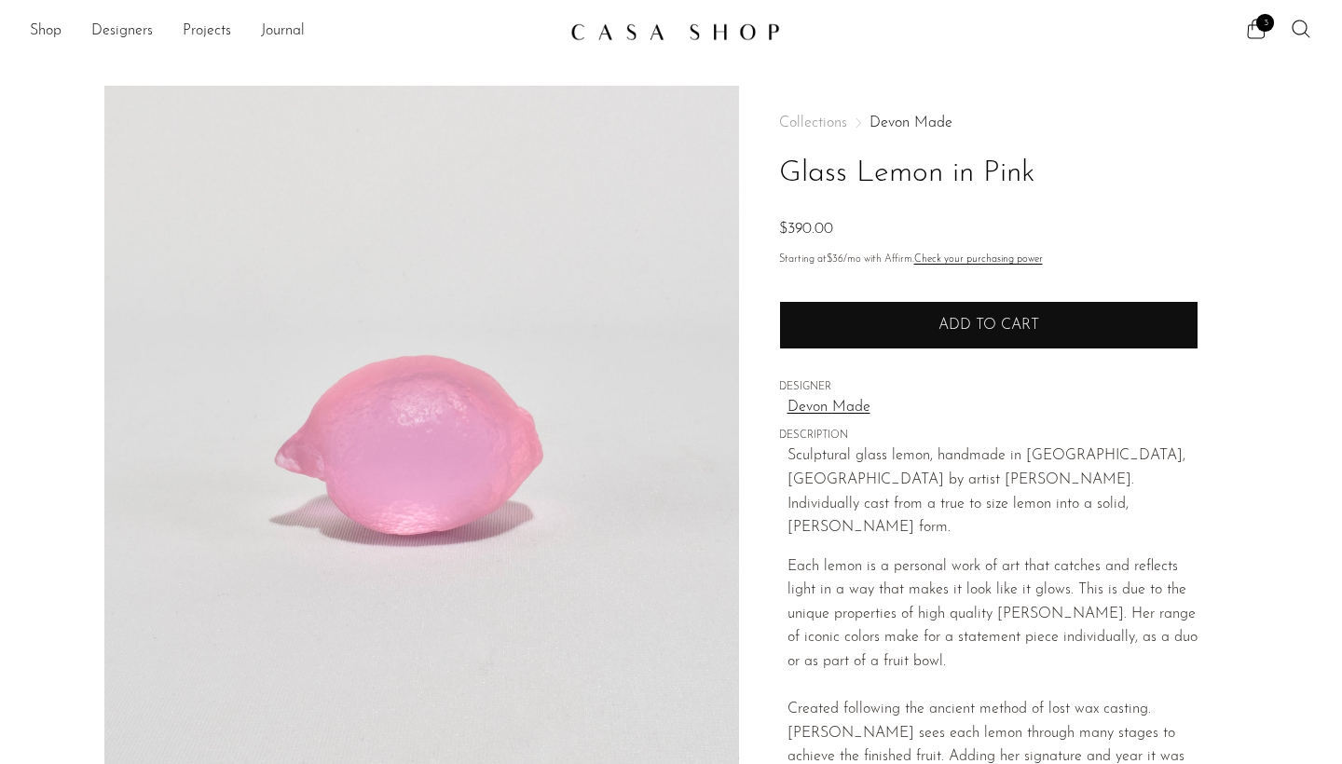
click at [985, 329] on span "Add to cart" at bounding box center [989, 325] width 101 height 15
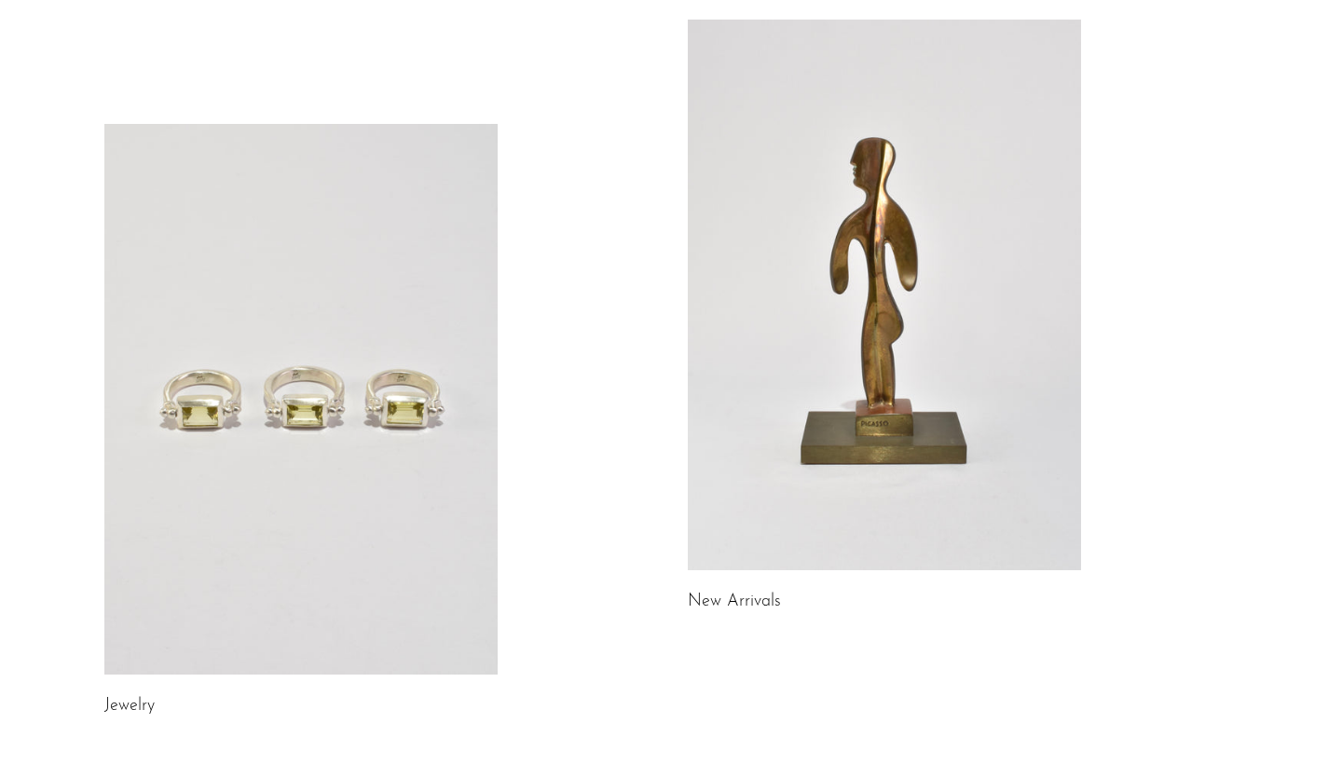
scroll to position [123, 0]
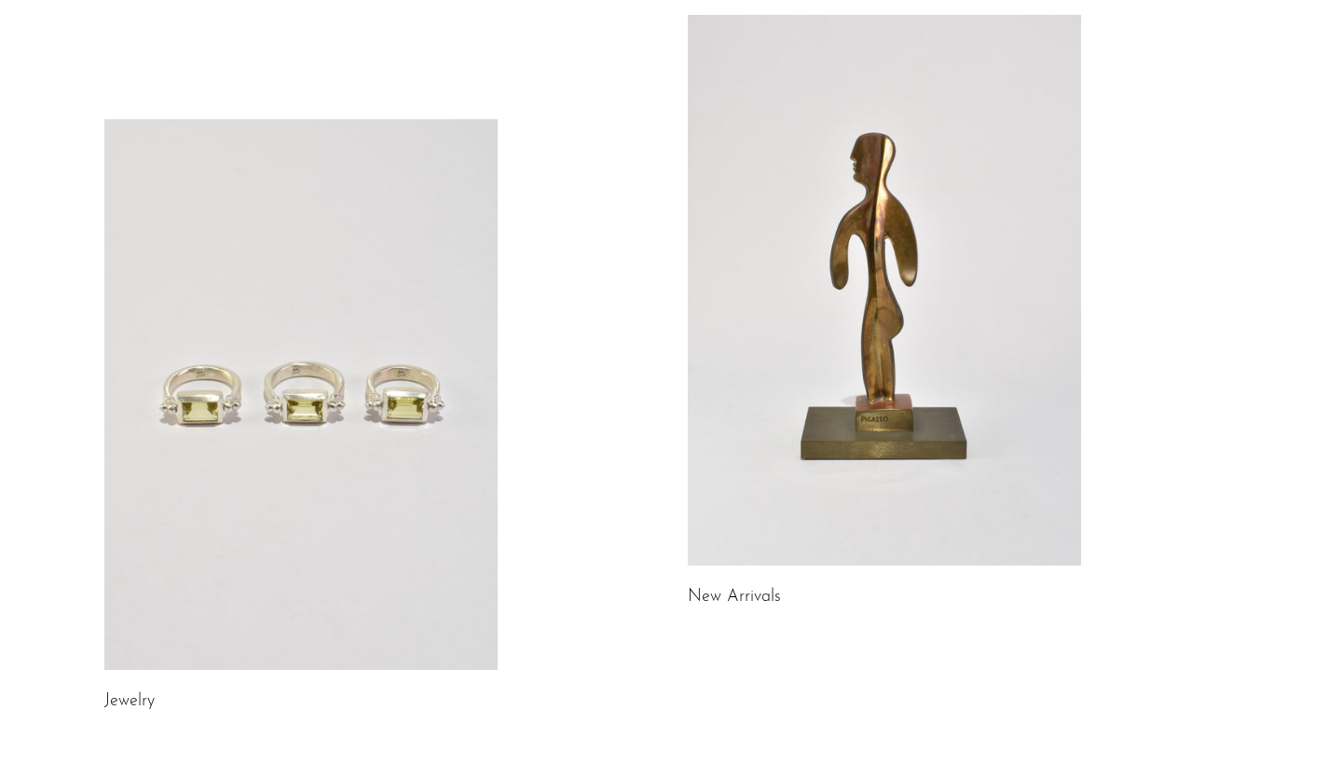
click at [450, 437] on link at bounding box center [300, 394] width 393 height 551
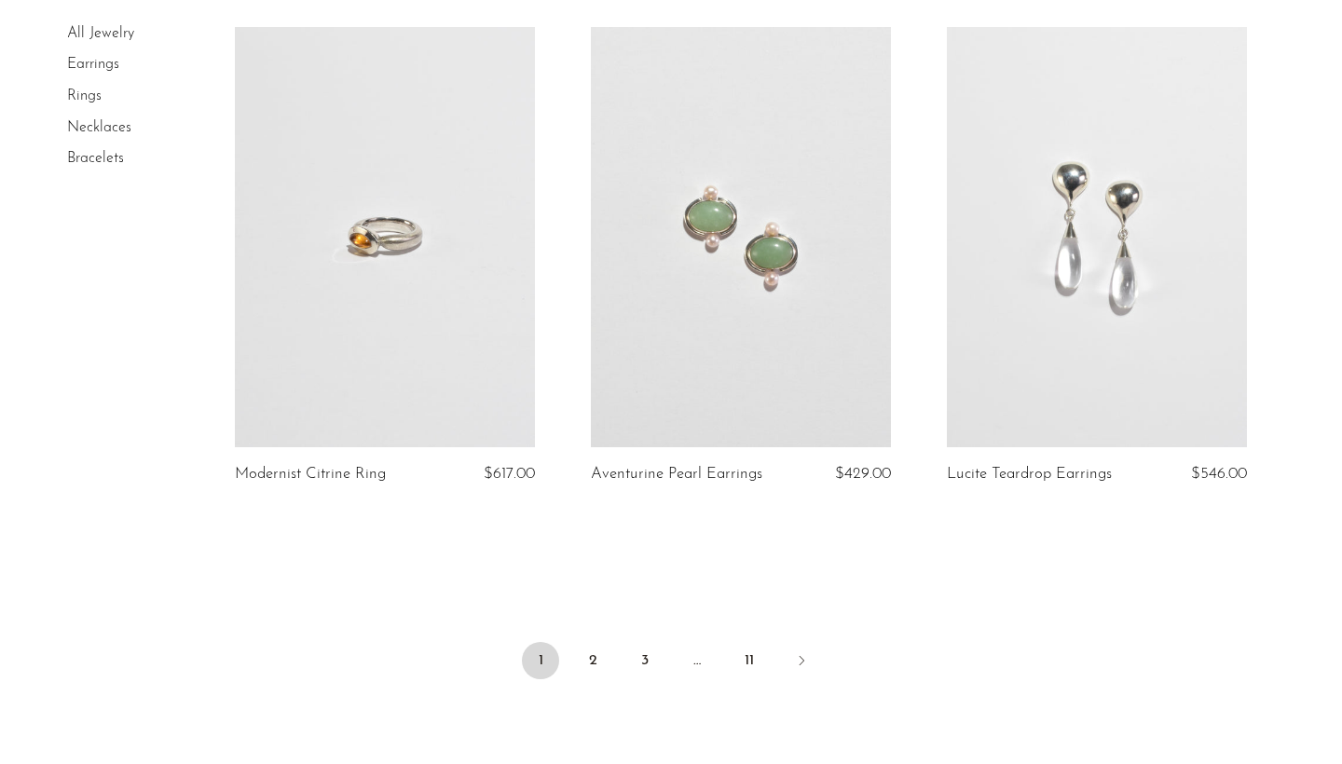
scroll to position [5768, 0]
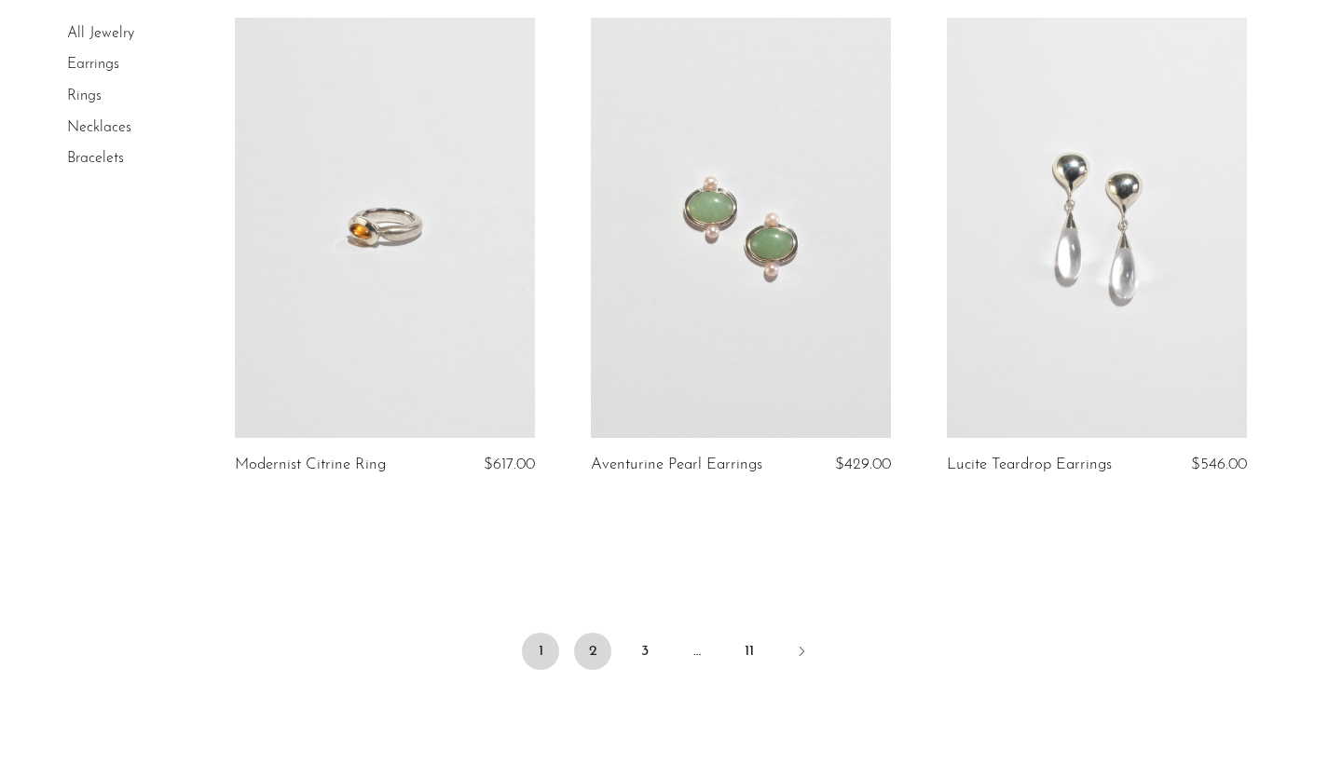
click at [586, 644] on link "2" at bounding box center [592, 651] width 37 height 37
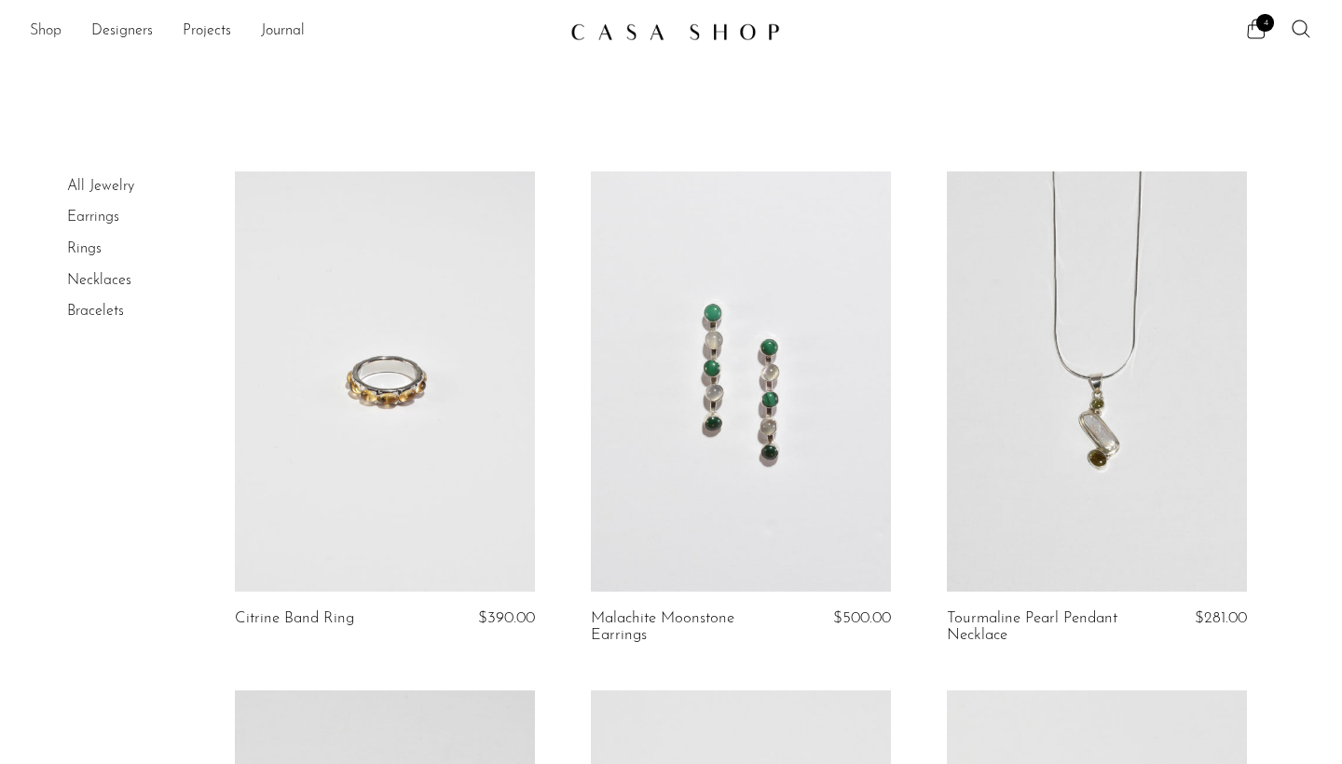
click at [48, 23] on link "Shop" at bounding box center [46, 32] width 32 height 24
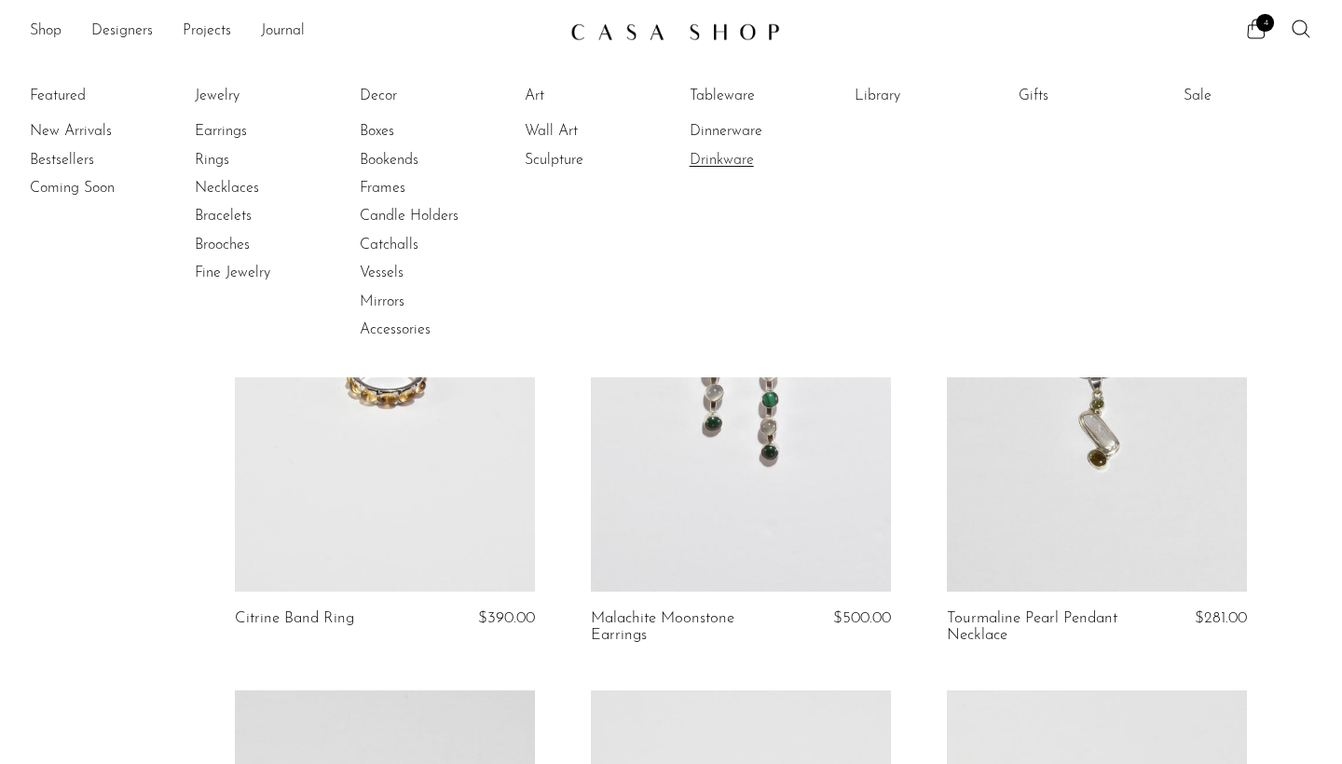
click at [719, 159] on link "Drinkware" at bounding box center [760, 160] width 140 height 21
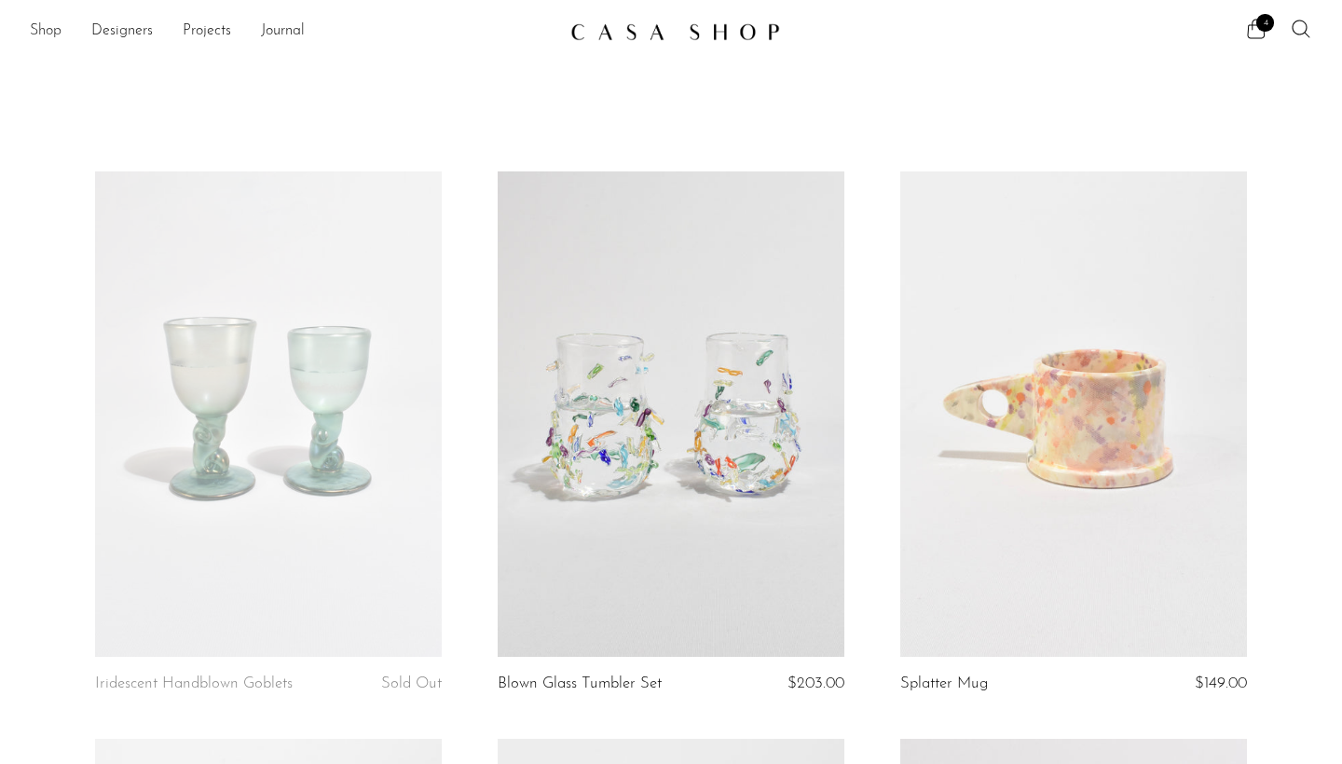
click at [36, 21] on link "Shop" at bounding box center [46, 32] width 32 height 24
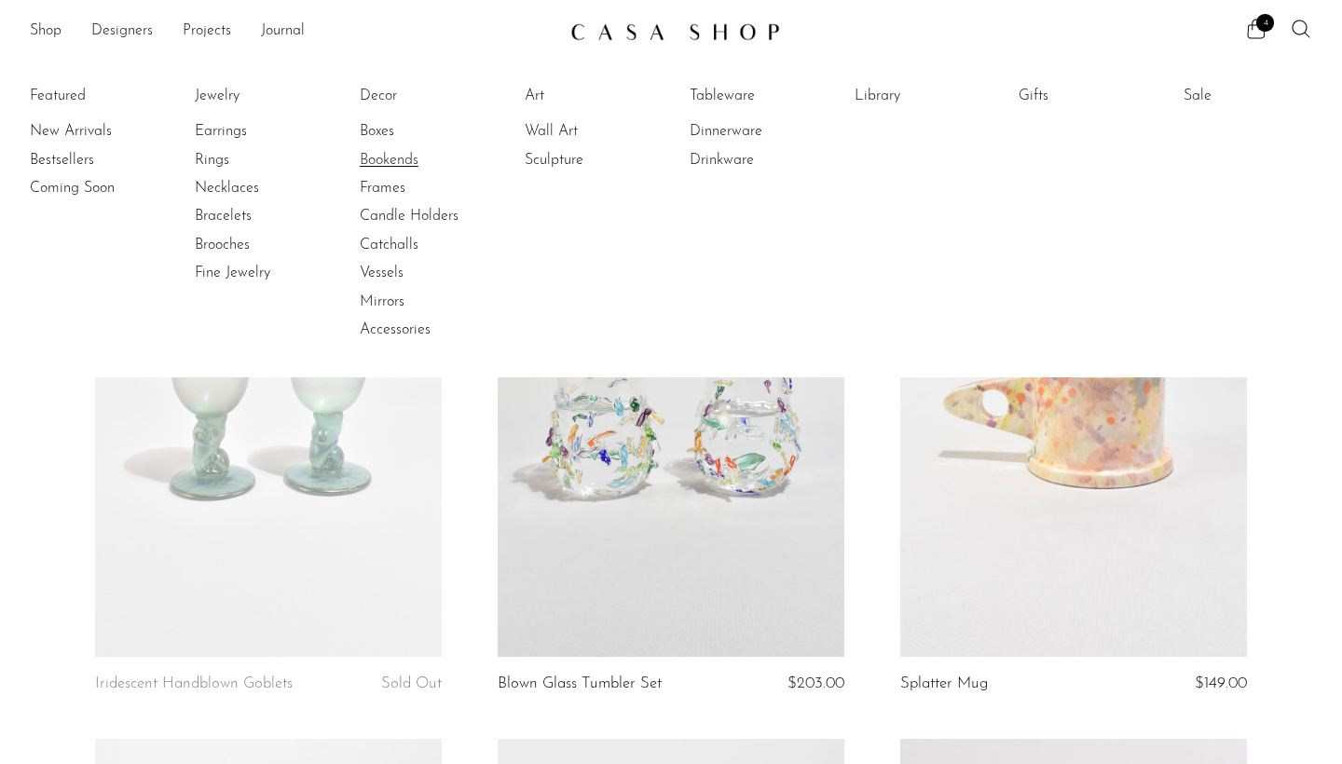
click at [386, 158] on link "Bookends" at bounding box center [430, 160] width 140 height 21
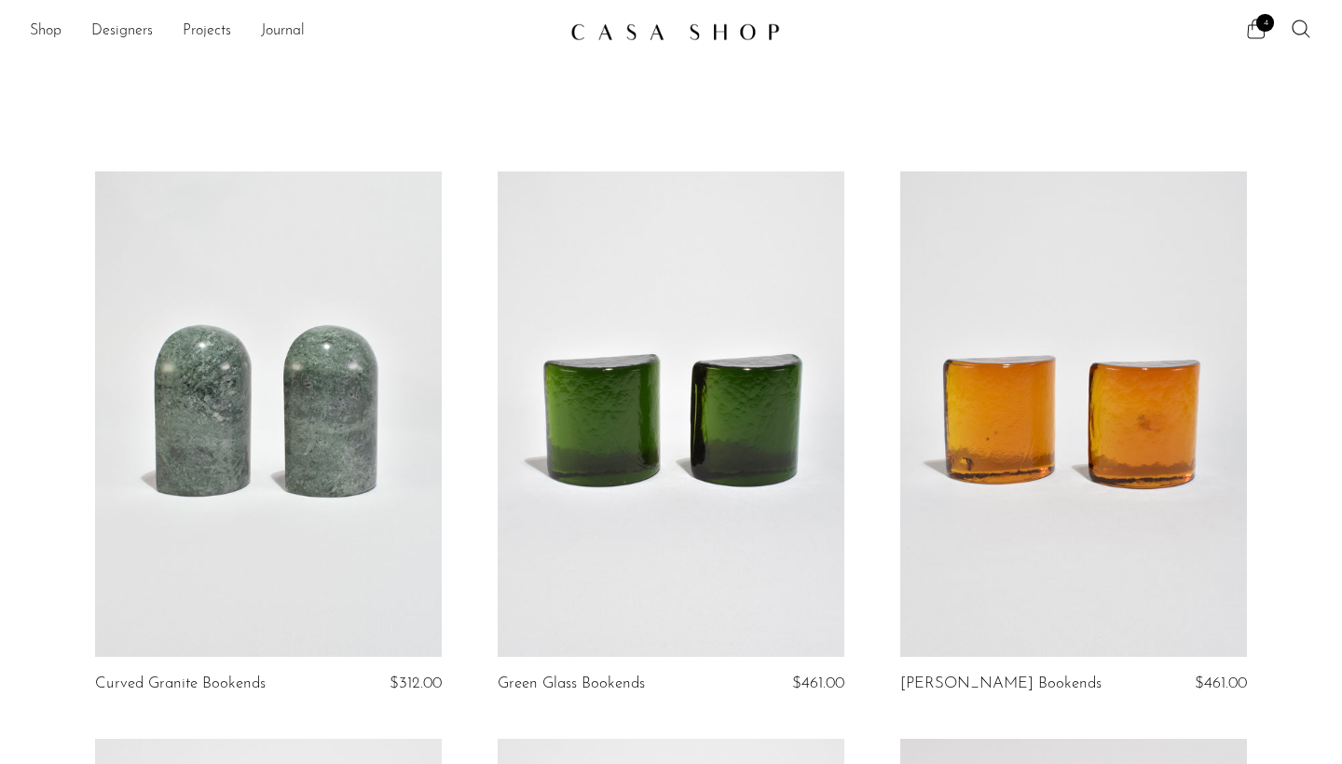
click at [1263, 33] on icon at bounding box center [1256, 29] width 22 height 22
